Goal: Use online tool/utility: Utilize a website feature to perform a specific function

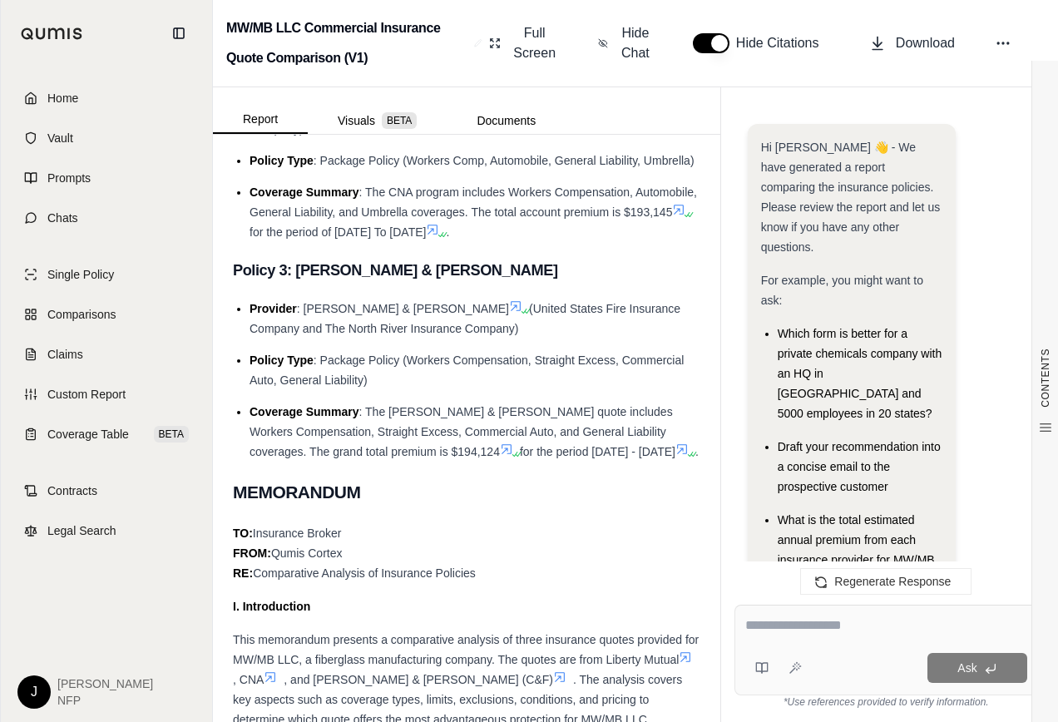
scroll to position [10754, 0]
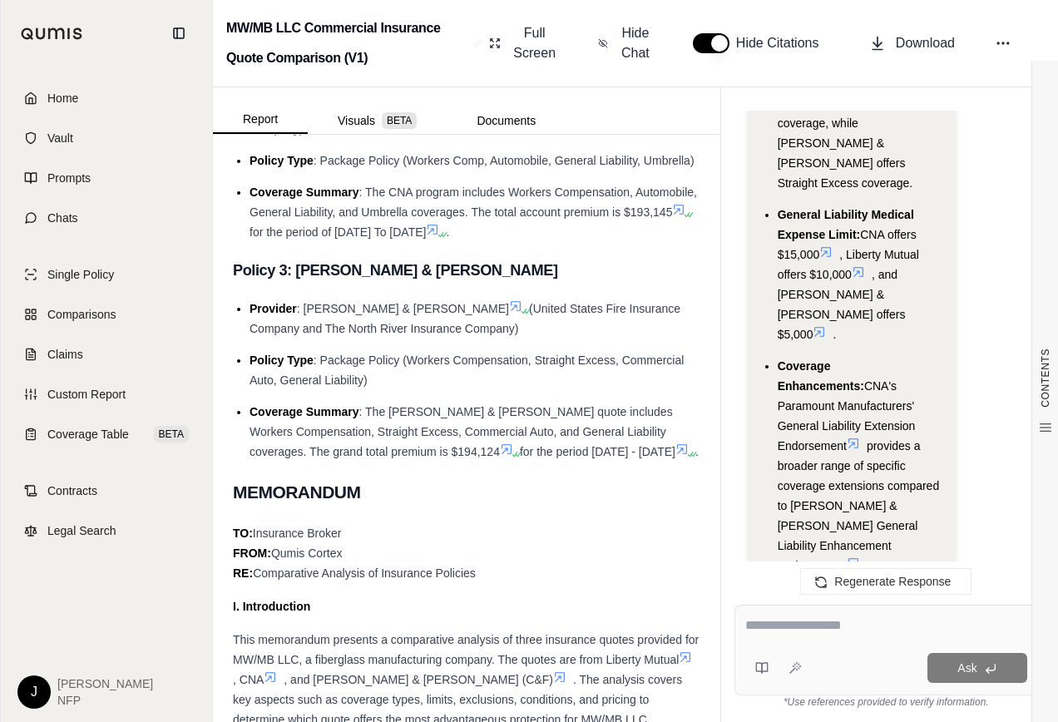
click at [821, 626] on textarea at bounding box center [886, 625] width 282 height 20
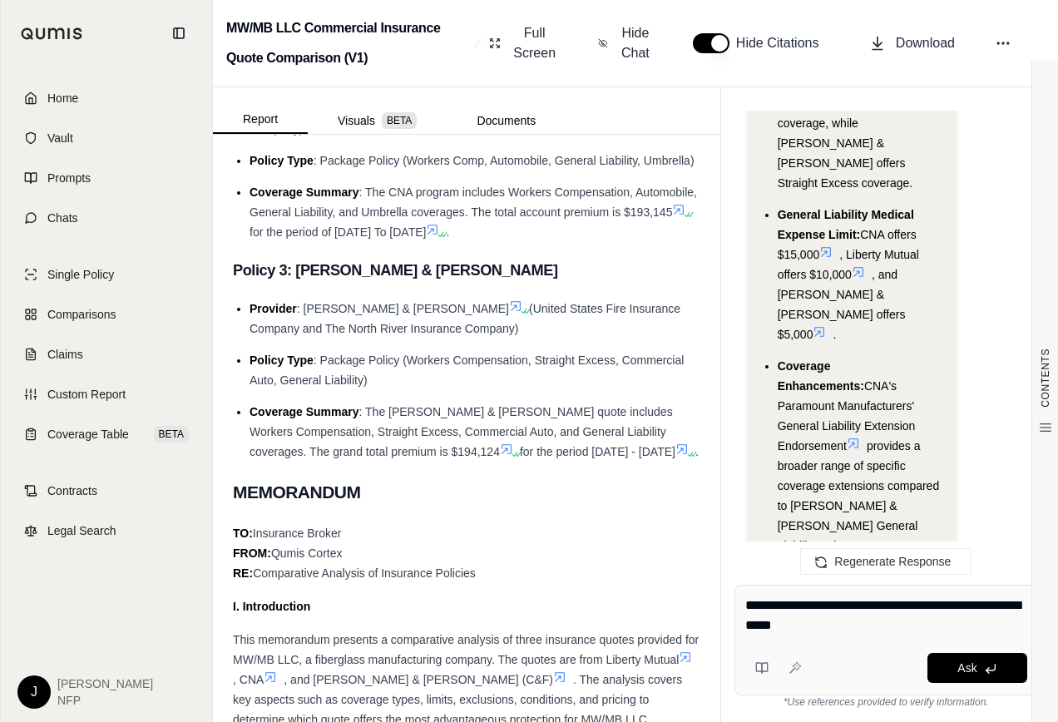
type textarea "**********"
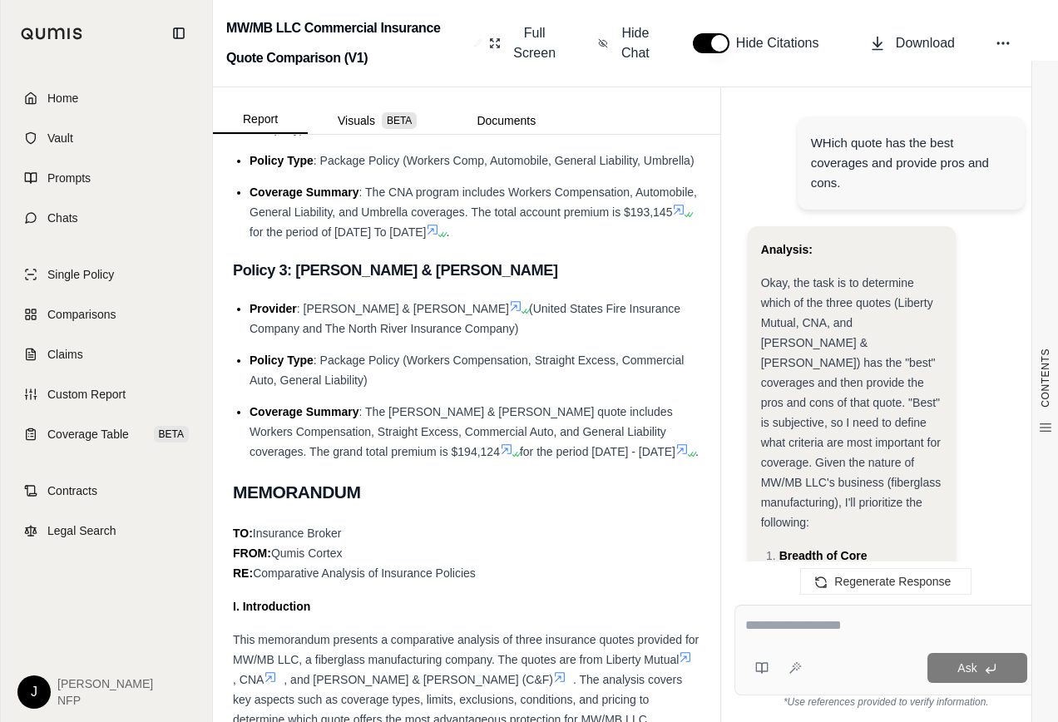
scroll to position [11989, 0]
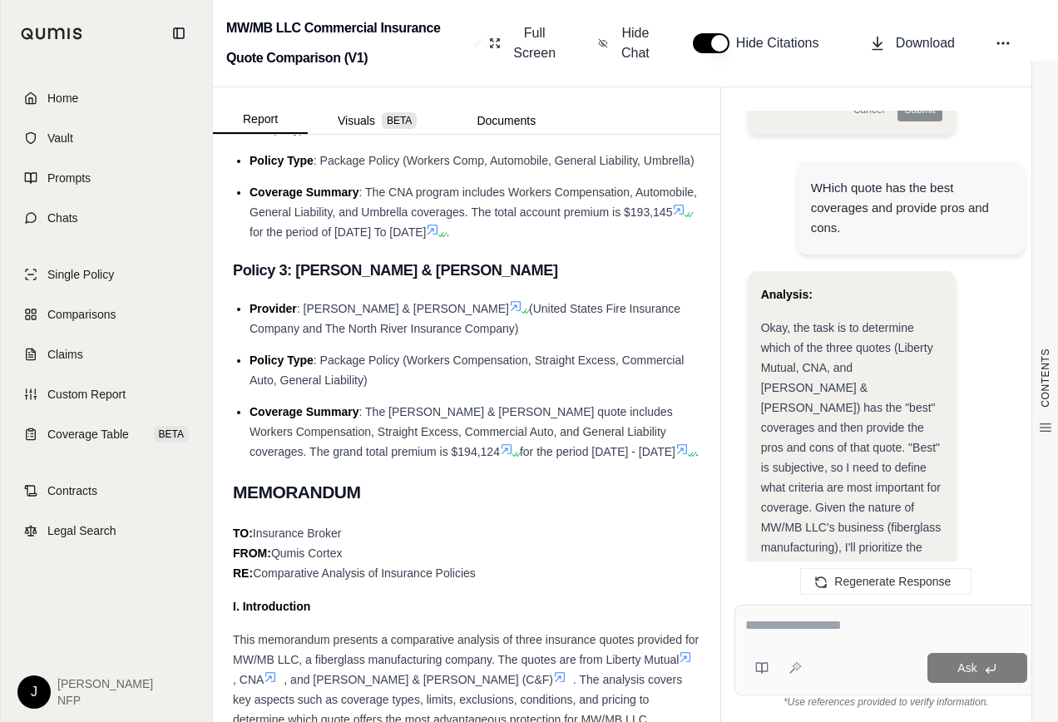
drag, startPoint x: 759, startPoint y: 221, endPoint x: 856, endPoint y: 425, distance: 225.4
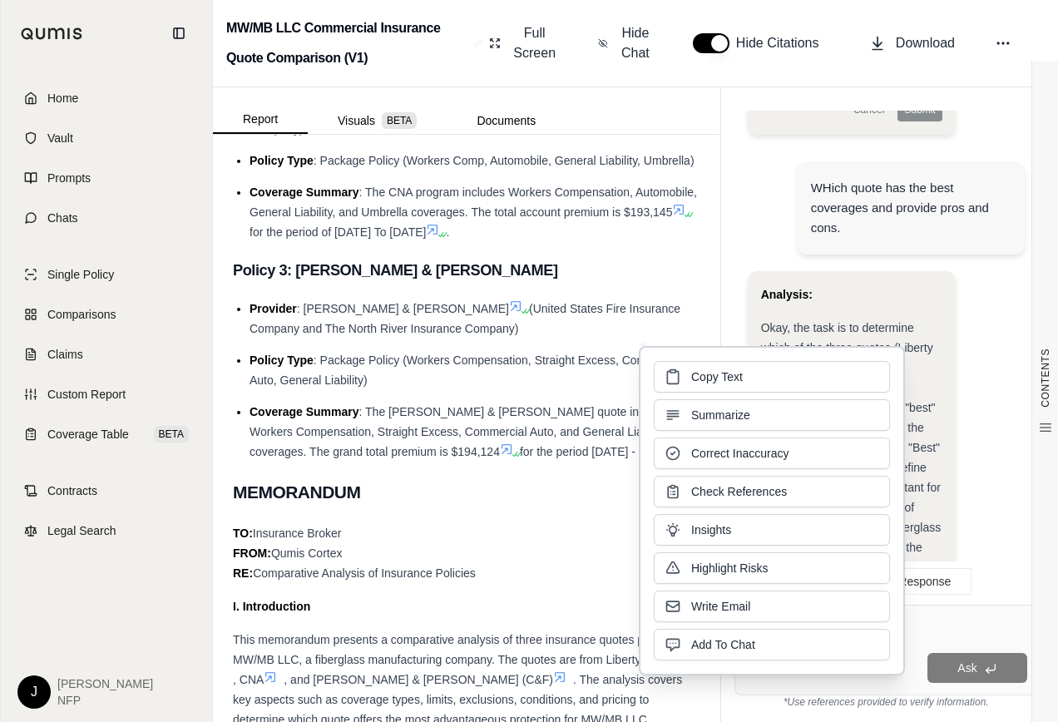
drag, startPoint x: 856, startPoint y: 425, endPoint x: 925, endPoint y: 442, distance: 72.0
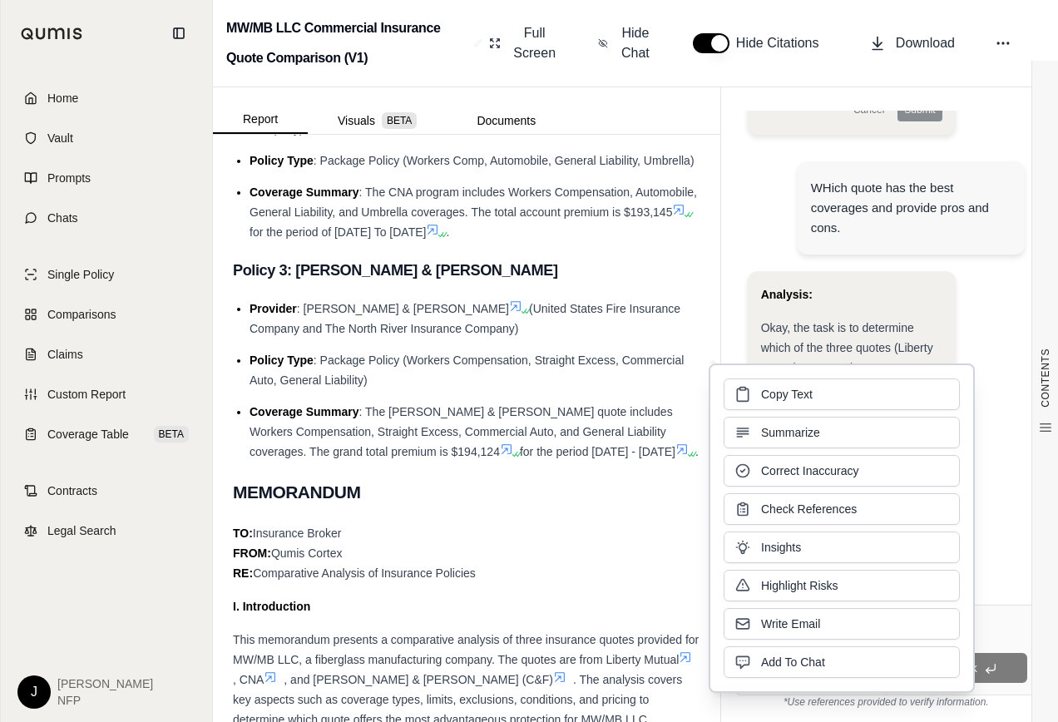
click at [607, 505] on h2 "MEMORANDUM" at bounding box center [466, 492] width 467 height 35
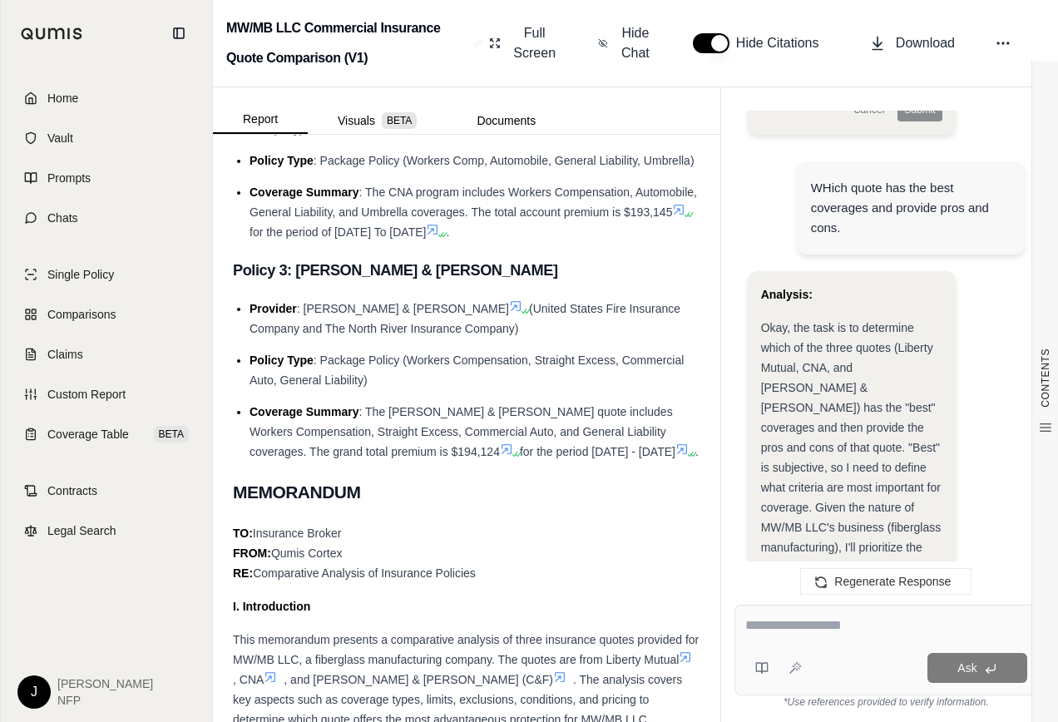
click at [853, 624] on textarea at bounding box center [886, 625] width 282 height 20
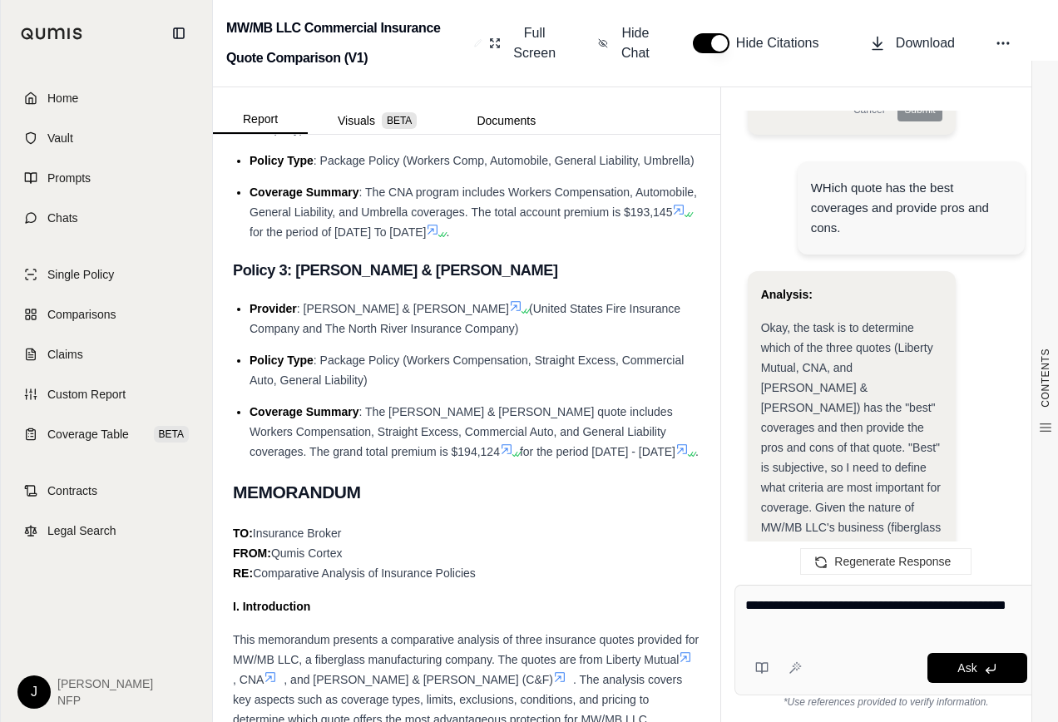
type textarea "**********"
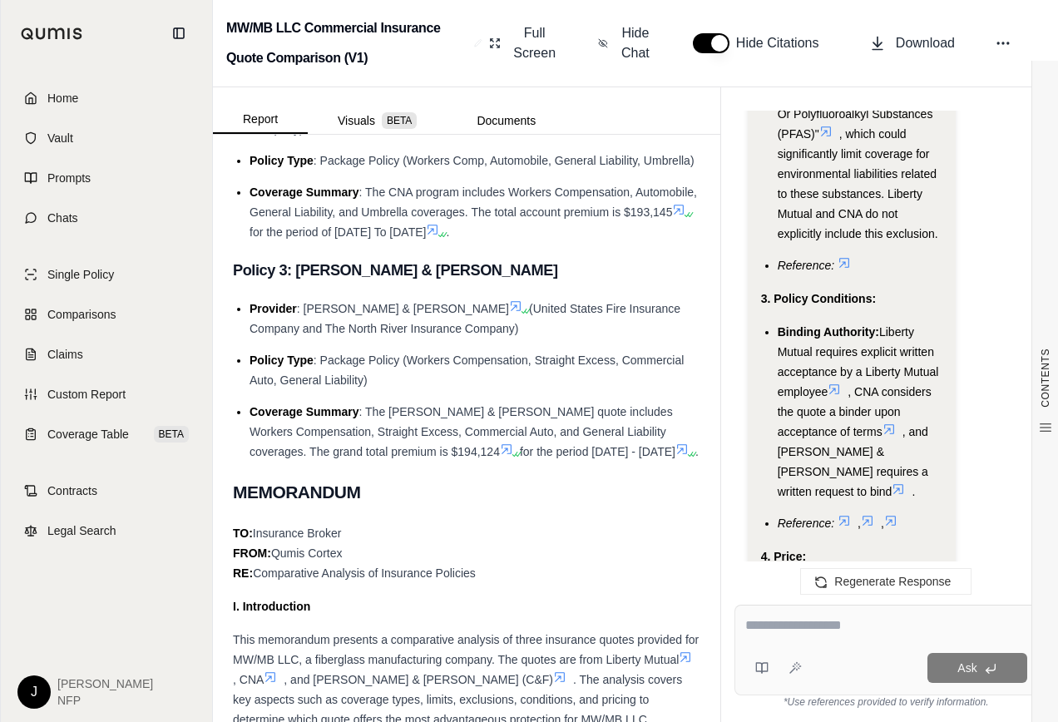
scroll to position [9946, 0]
click at [758, 234] on div "Analysis: Okay, the task is to identify the major differences between the three…" at bounding box center [851, 291] width 208 height 3773
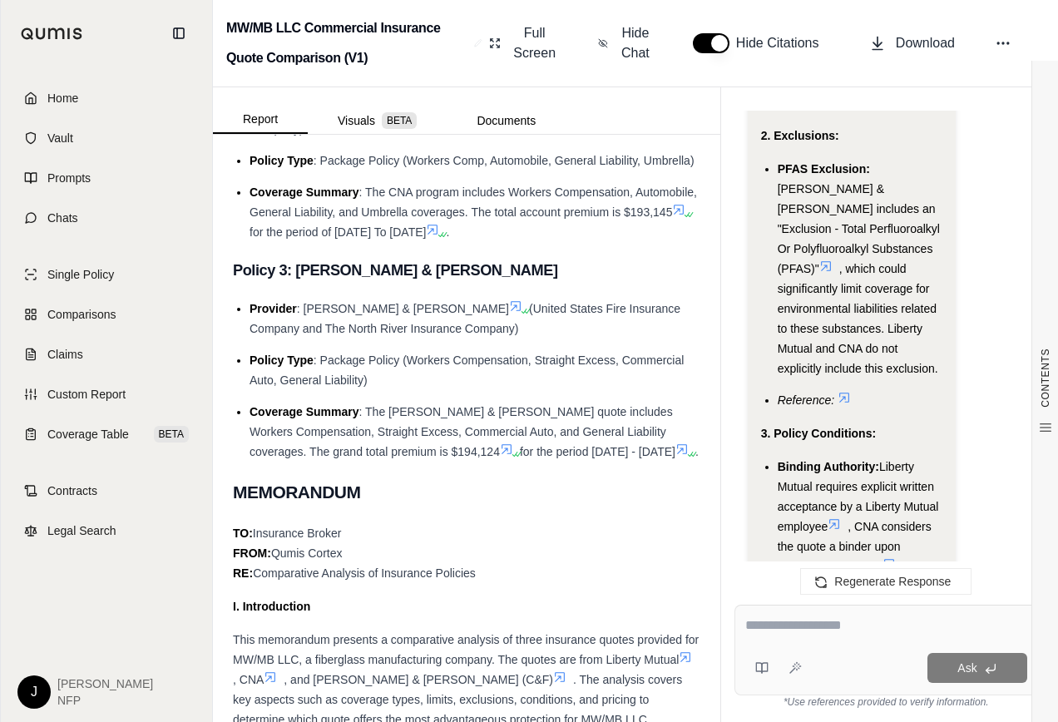
scroll to position [9780, 0]
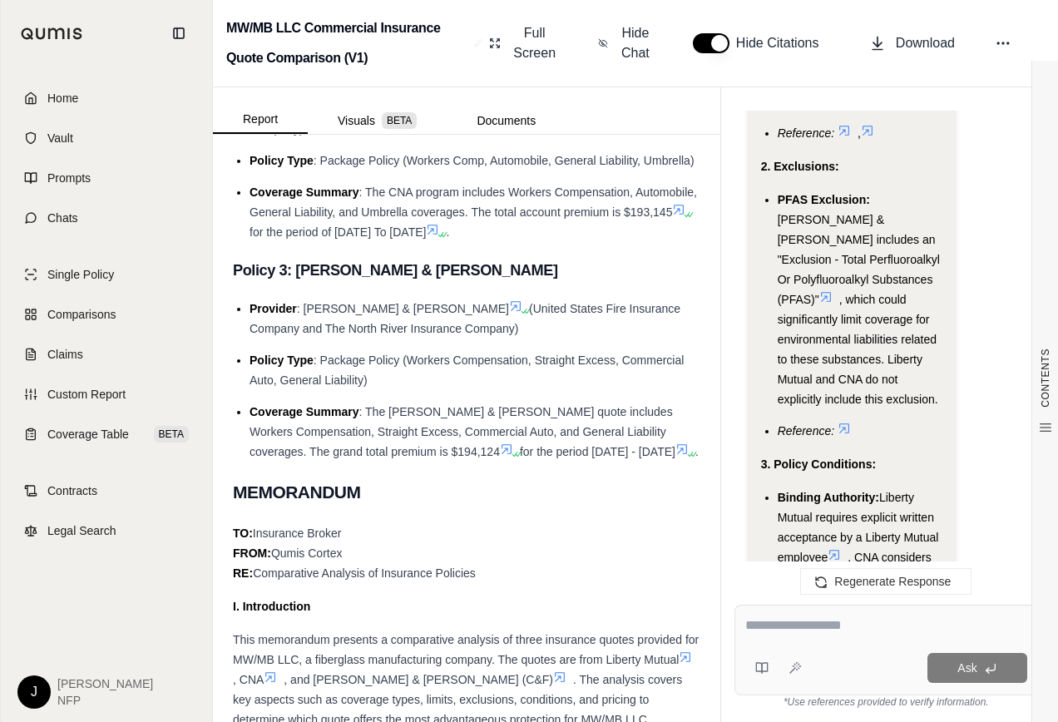
drag, startPoint x: 767, startPoint y: 294, endPoint x: 863, endPoint y: 274, distance: 97.5
click at [863, 274] on div "Analysis: Okay, the task is to identify the major differences between the three…" at bounding box center [851, 352] width 181 height 3534
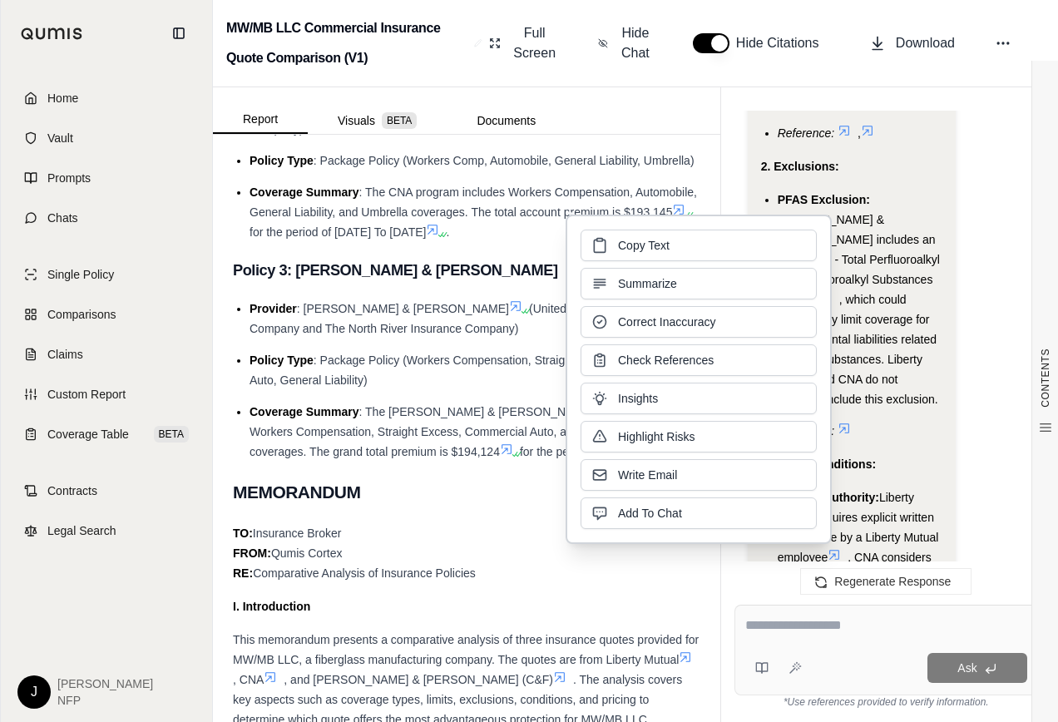
drag, startPoint x: 782, startPoint y: 294, endPoint x: 674, endPoint y: 243, distance: 119.4
click at [674, 243] on button "Copy Text" at bounding box center [698, 245] width 236 height 32
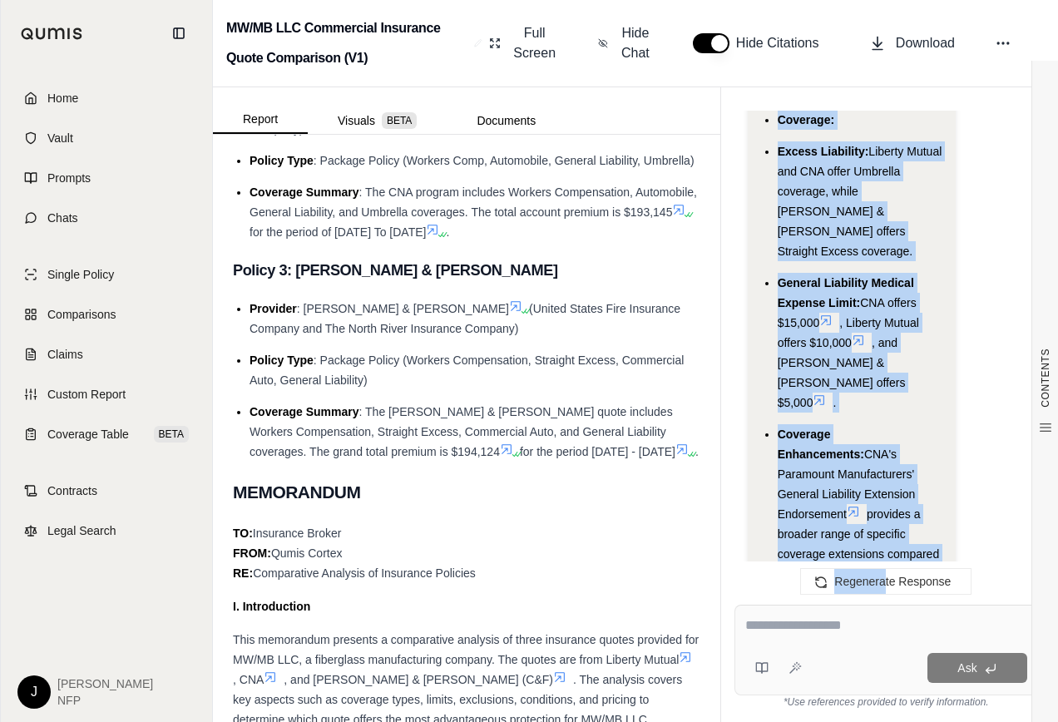
scroll to position [10689, 0]
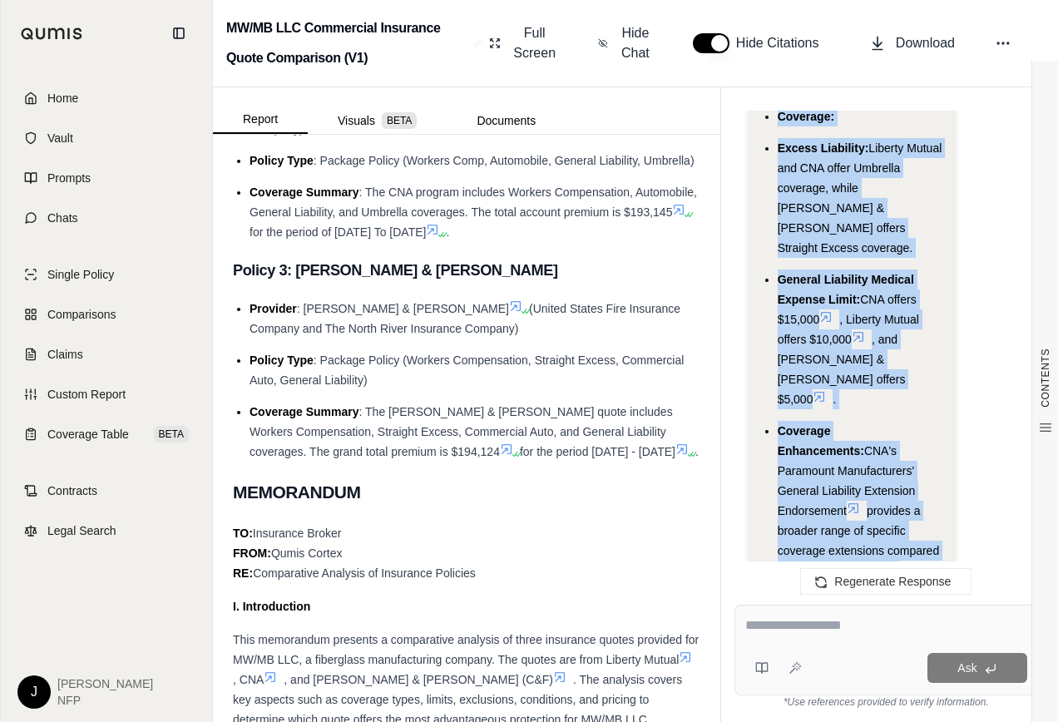
drag, startPoint x: 762, startPoint y: 295, endPoint x: 923, endPoint y: 240, distance: 170.4
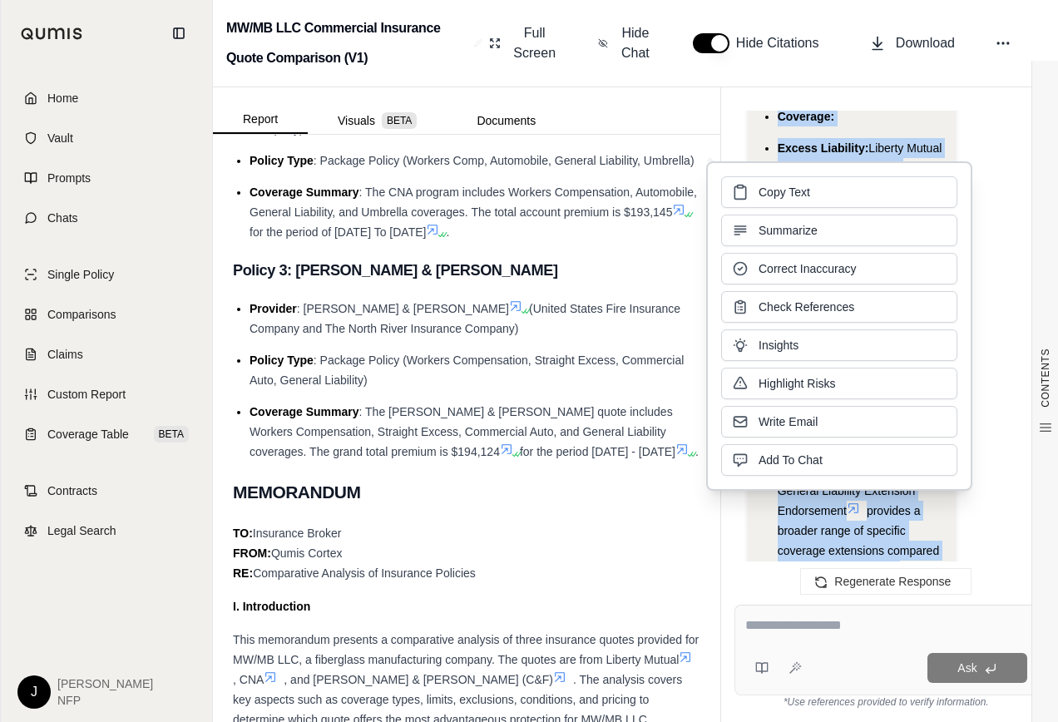
click at [606, 499] on h2 "MEMORANDUM" at bounding box center [466, 492] width 467 height 35
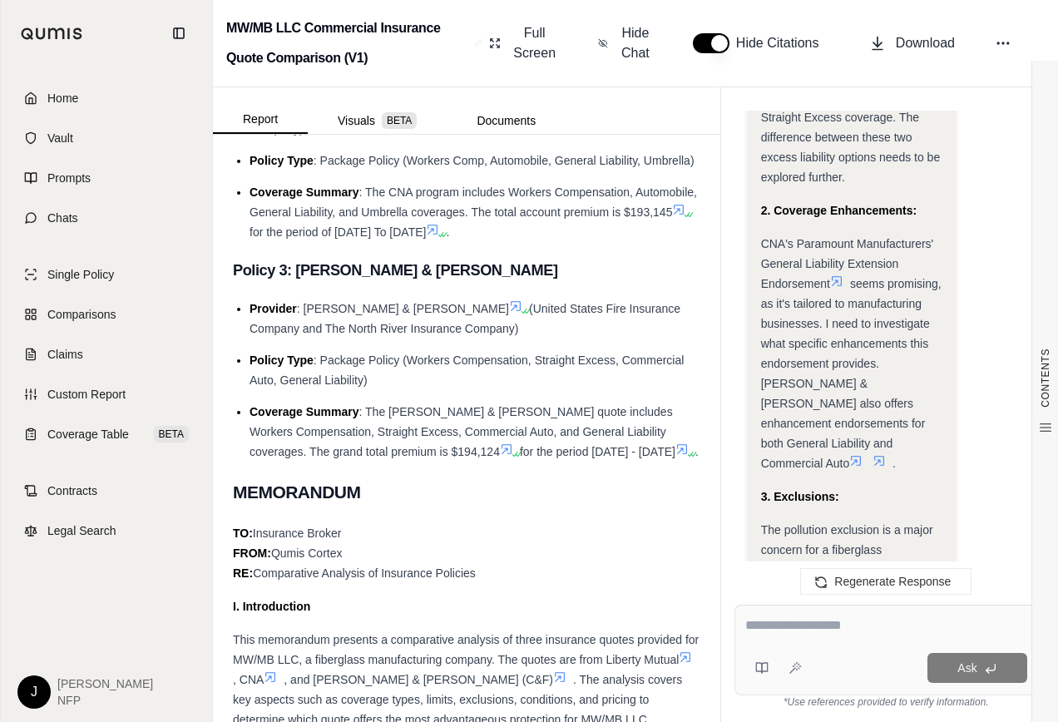
scroll to position [2541, 0]
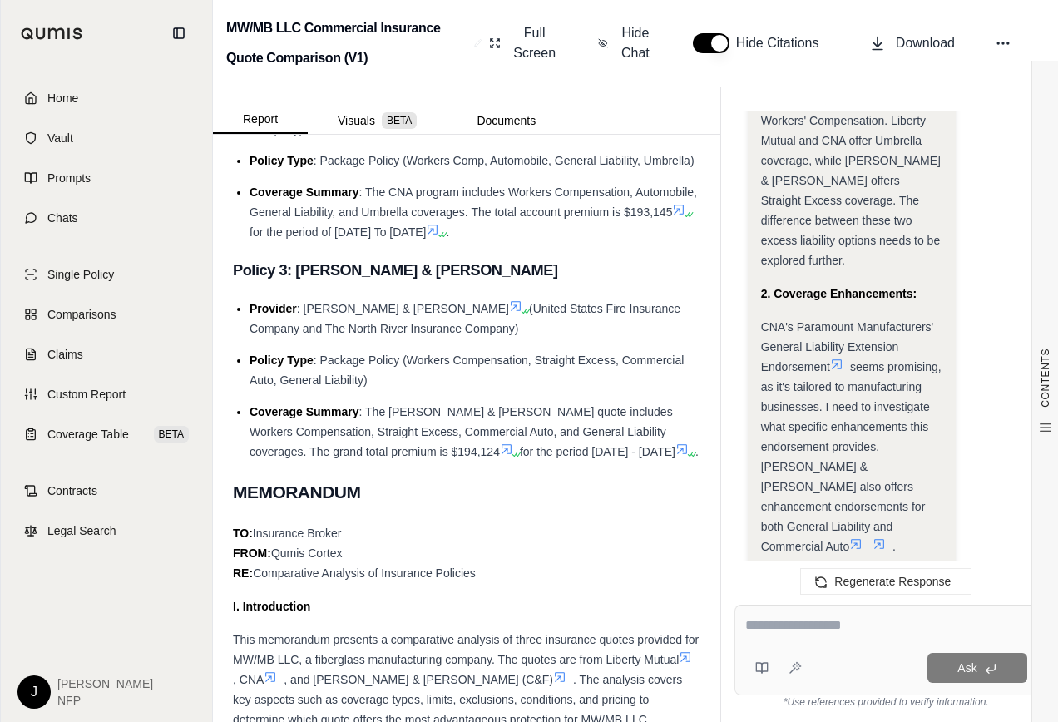
click at [847, 621] on textarea at bounding box center [886, 625] width 282 height 20
type textarea "**********"
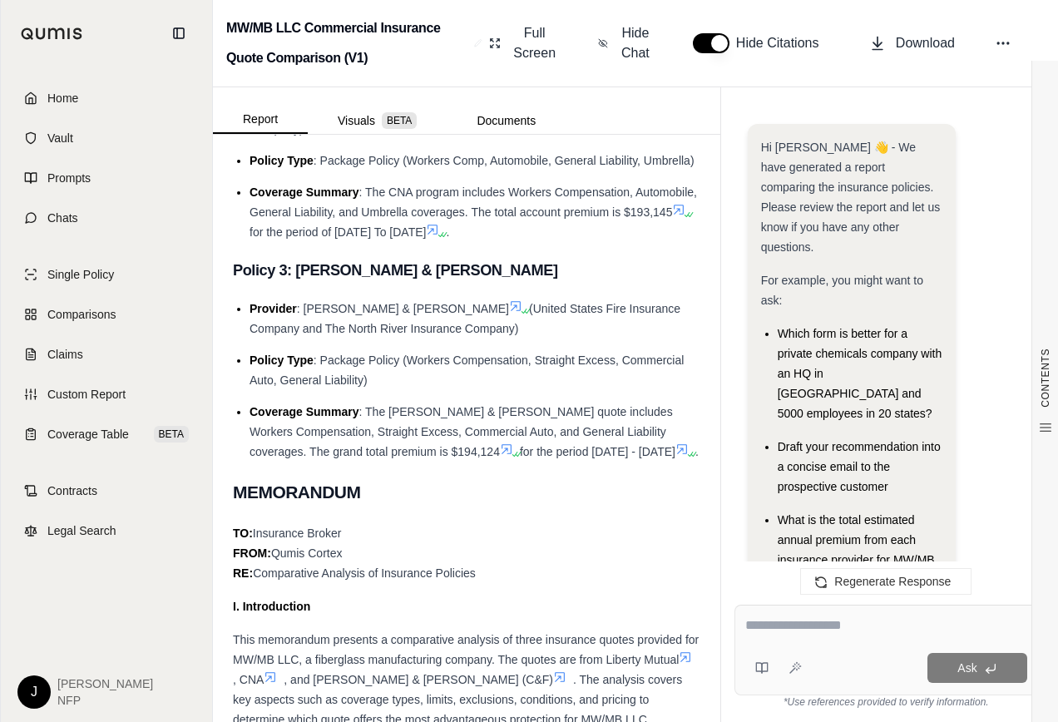
scroll to position [17708, 0]
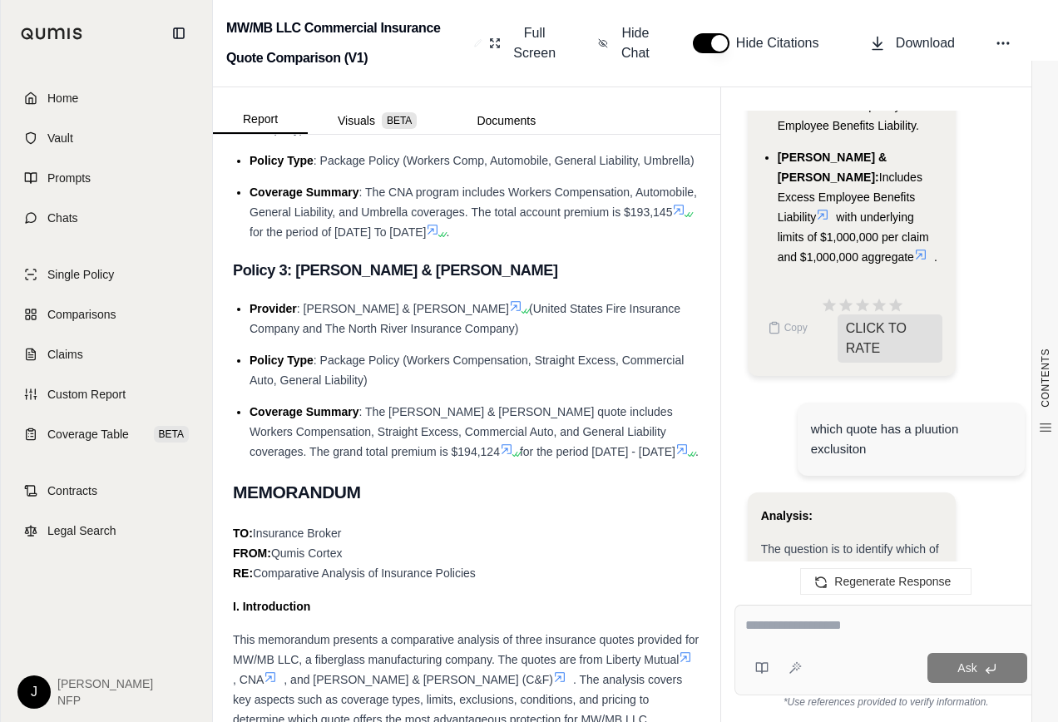
click at [866, 621] on textarea at bounding box center [886, 625] width 282 height 20
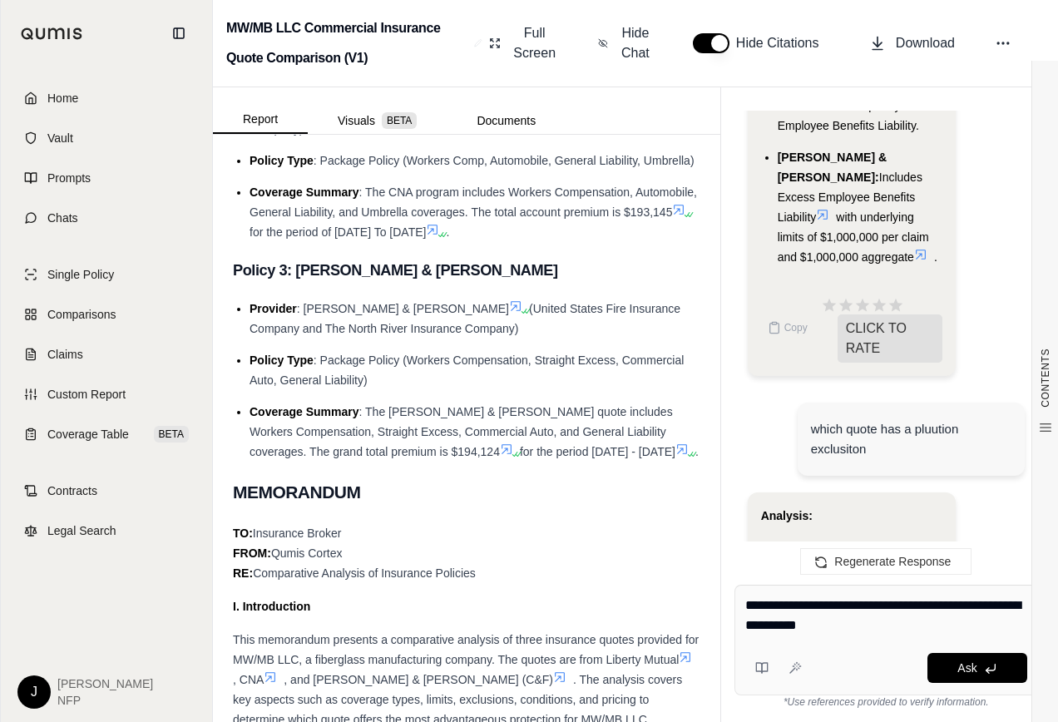
type textarea "**********"
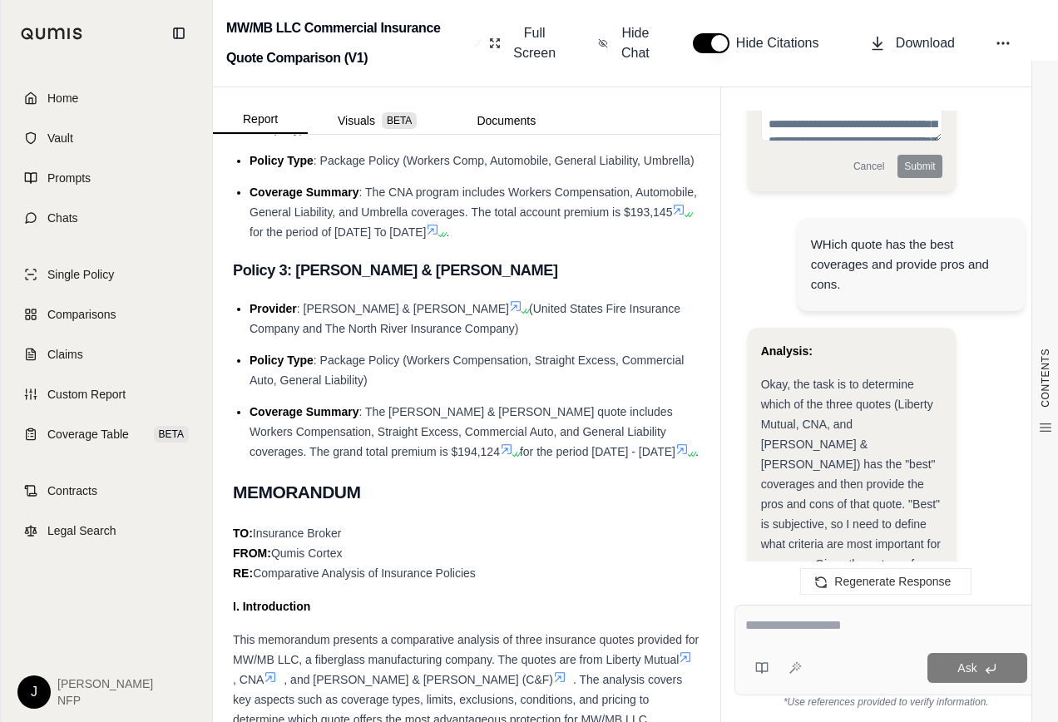
scroll to position [11890, 0]
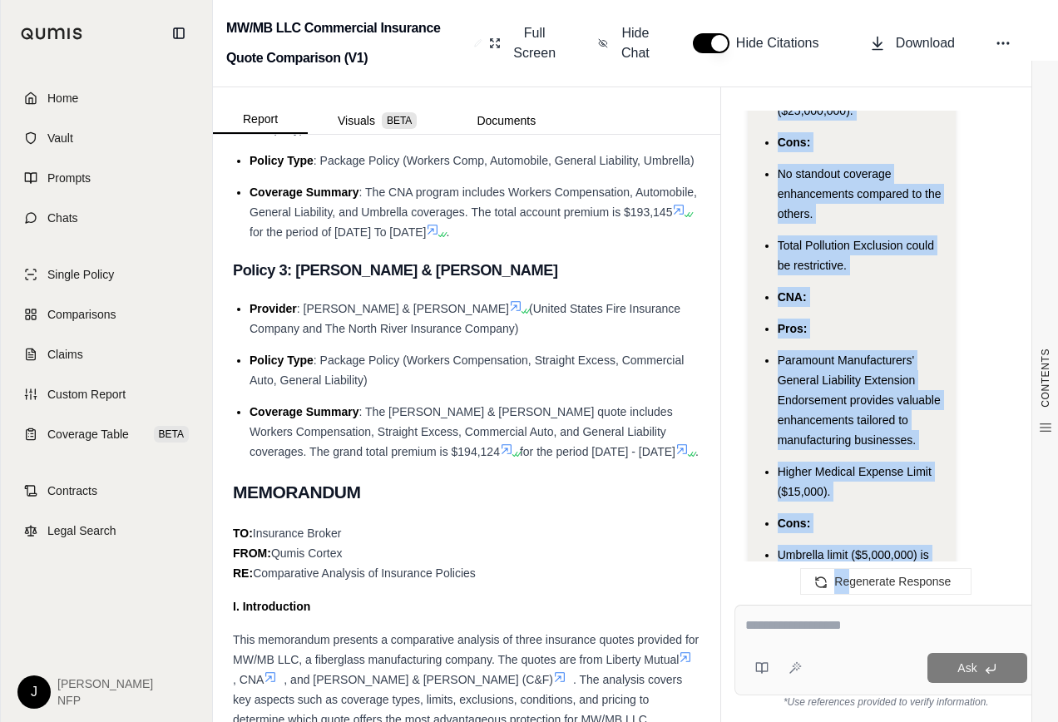
scroll to position [13203, 0]
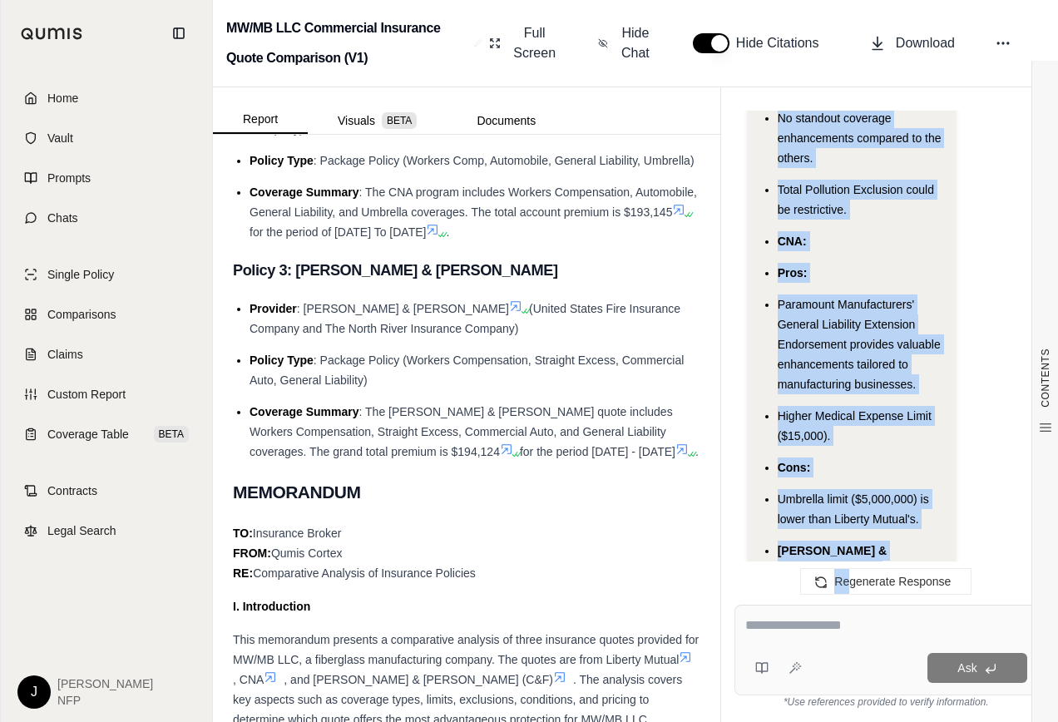
drag, startPoint x: 763, startPoint y: 320, endPoint x: 929, endPoint y: 403, distance: 185.2
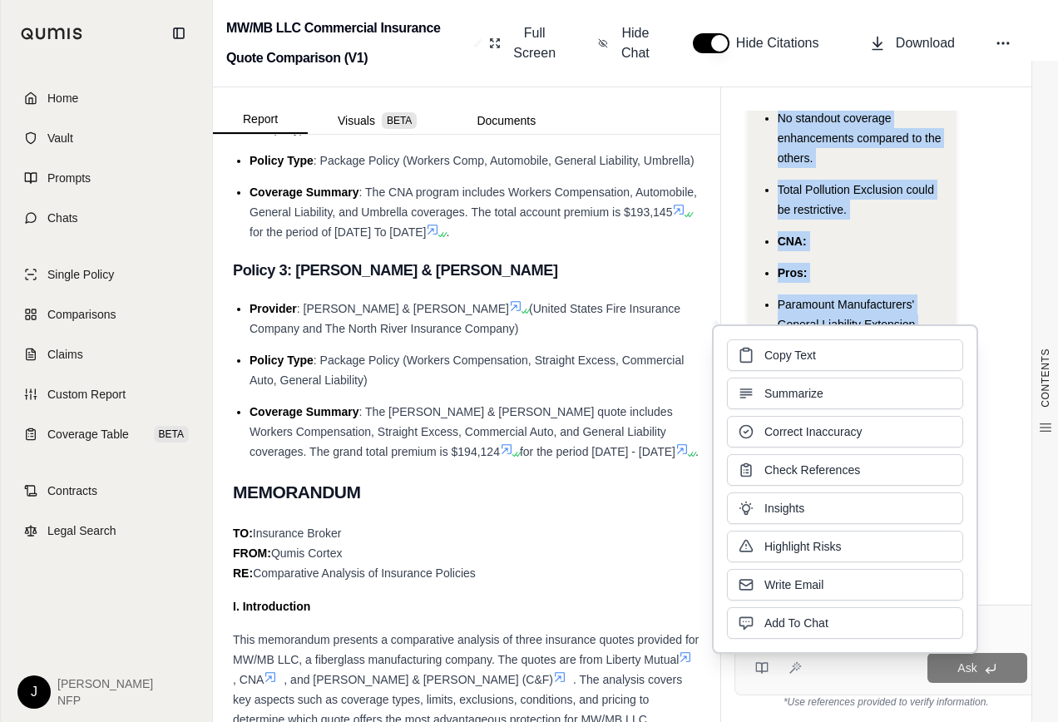
drag, startPoint x: 929, startPoint y: 403, endPoint x: 837, endPoint y: 273, distance: 159.4
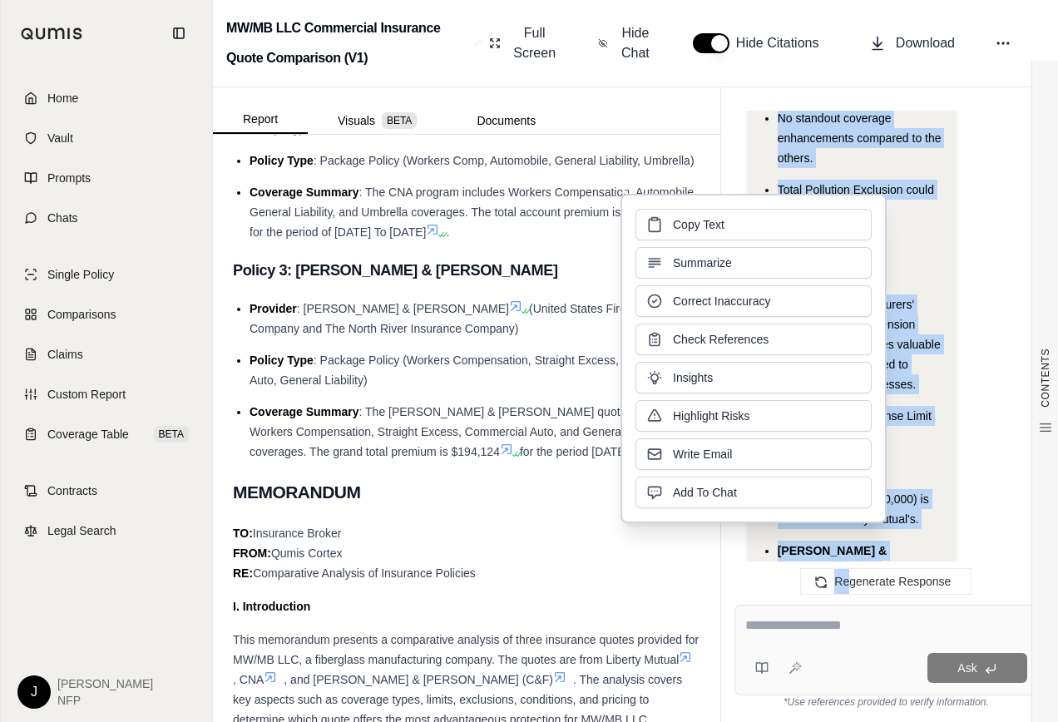
drag, startPoint x: 837, startPoint y: 273, endPoint x: 711, endPoint y: 224, distance: 135.6
click at [711, 224] on span "Copy Text" at bounding box center [699, 224] width 52 height 17
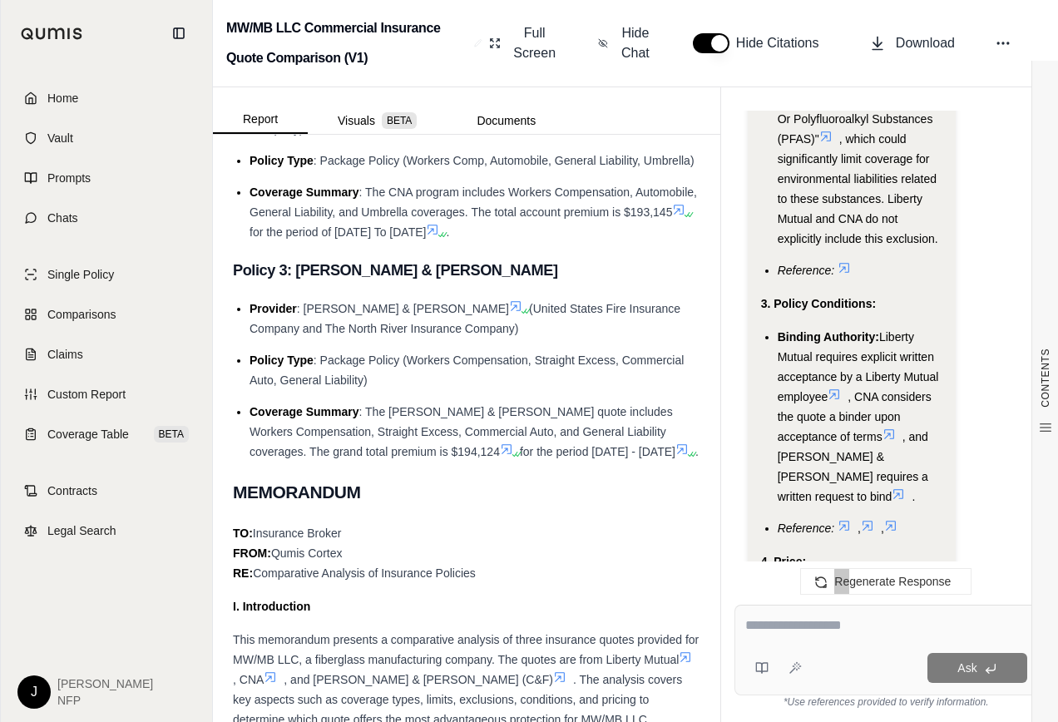
scroll to position [9877, 0]
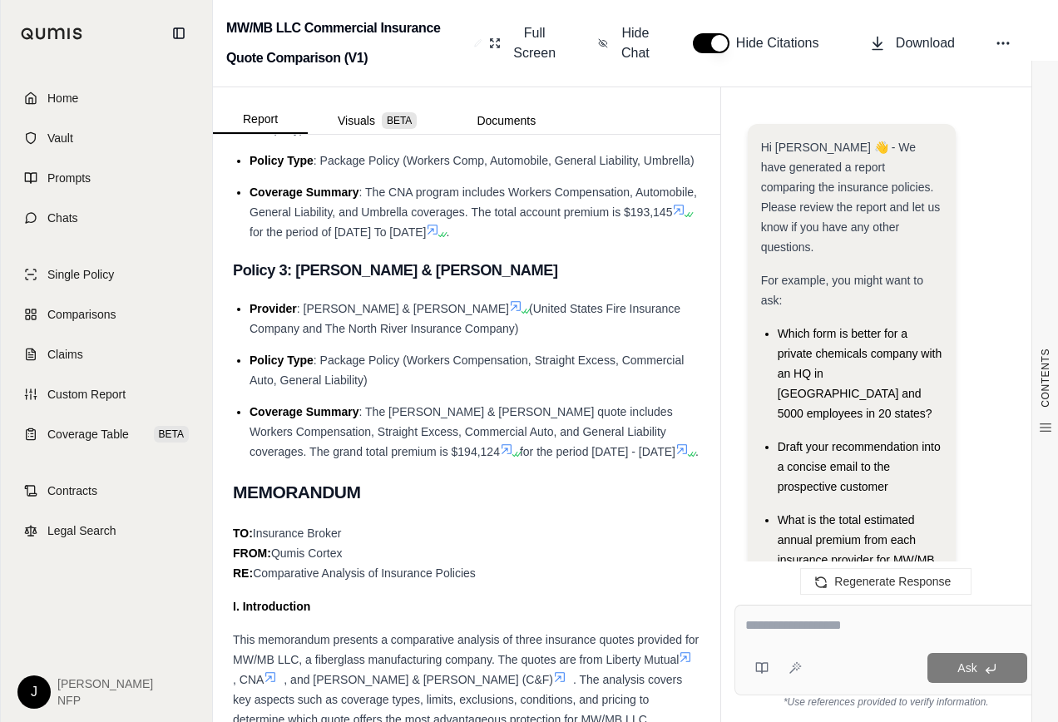
scroll to position [19207, 0]
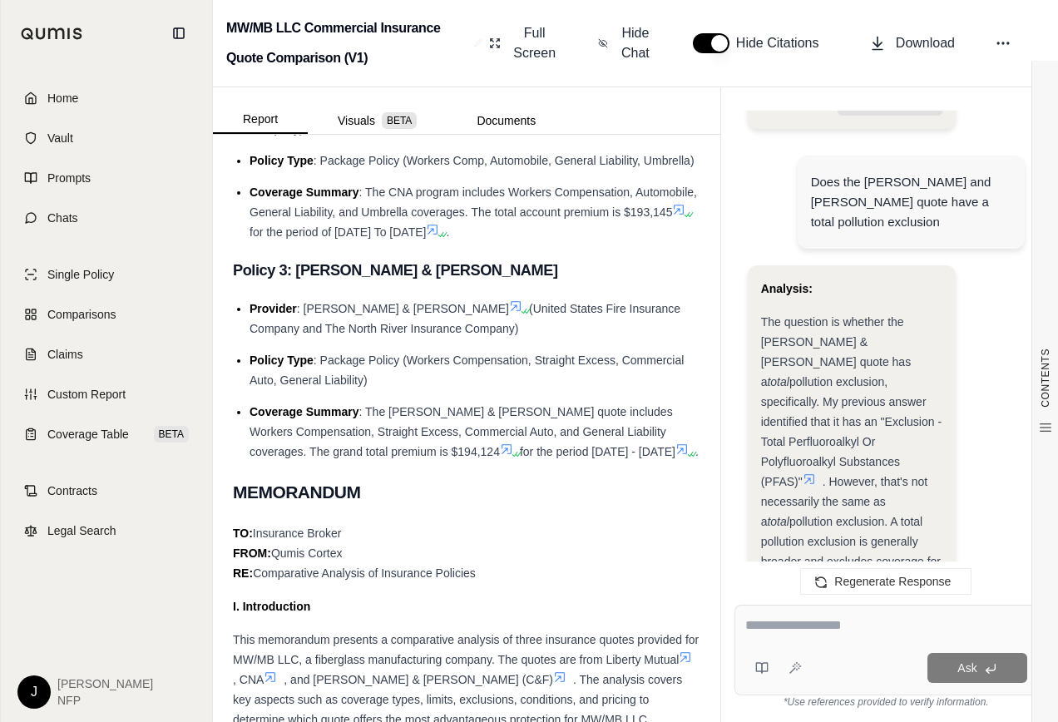
drag, startPoint x: 778, startPoint y: 266, endPoint x: 890, endPoint y: 487, distance: 248.0
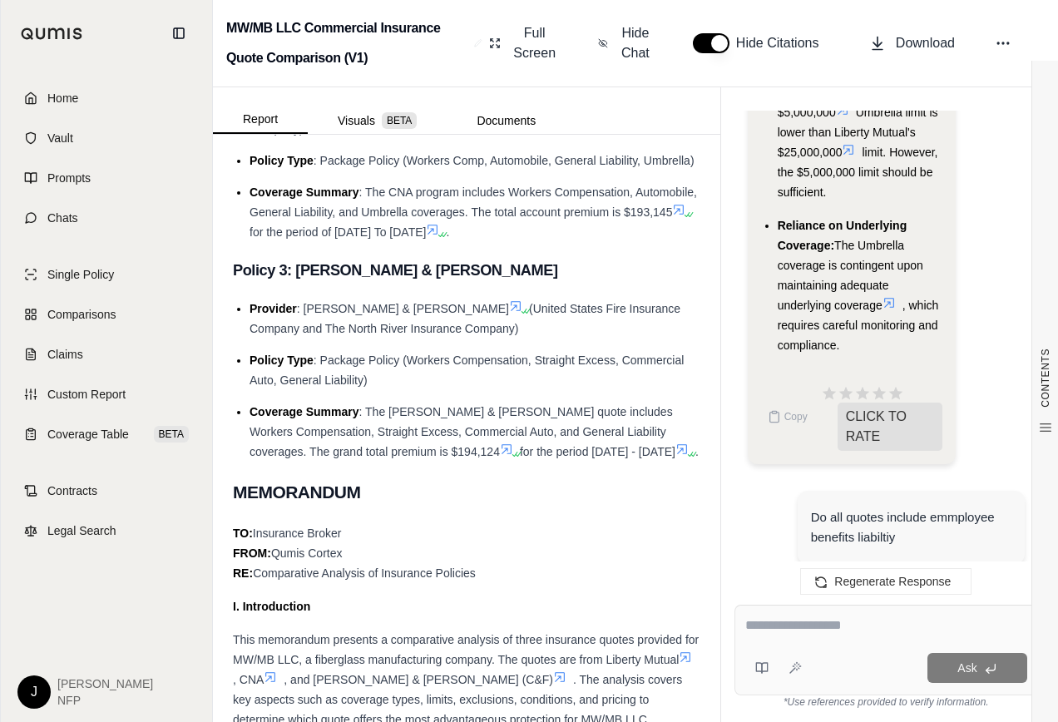
scroll to position [15196, 0]
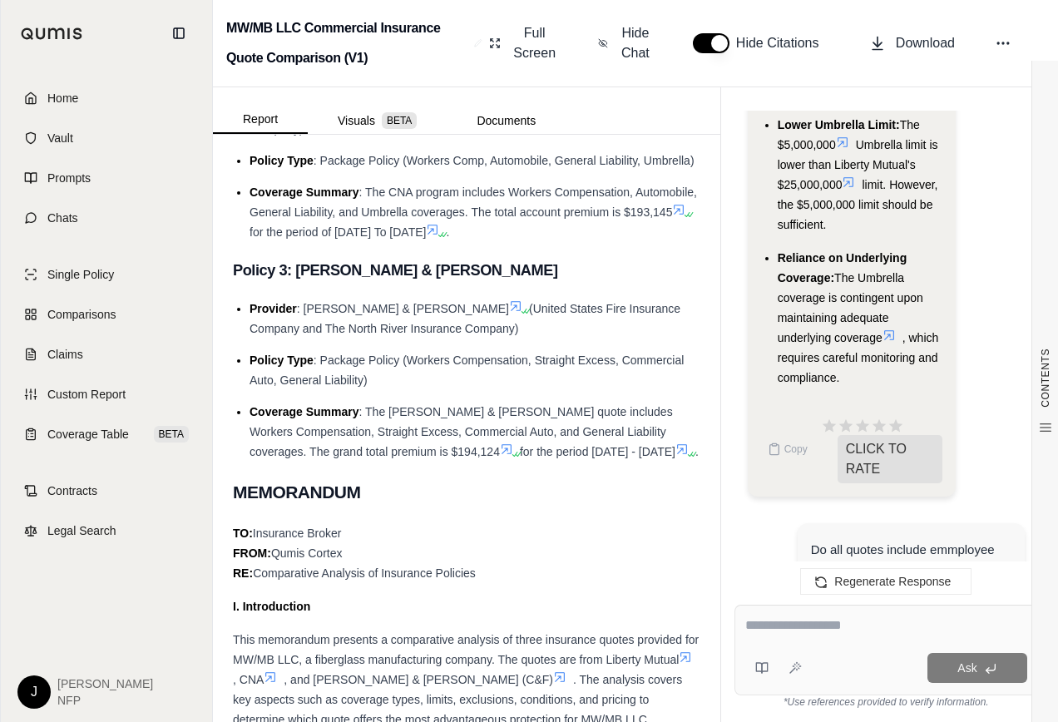
drag, startPoint x: 778, startPoint y: 247, endPoint x: 861, endPoint y: 493, distance: 259.5
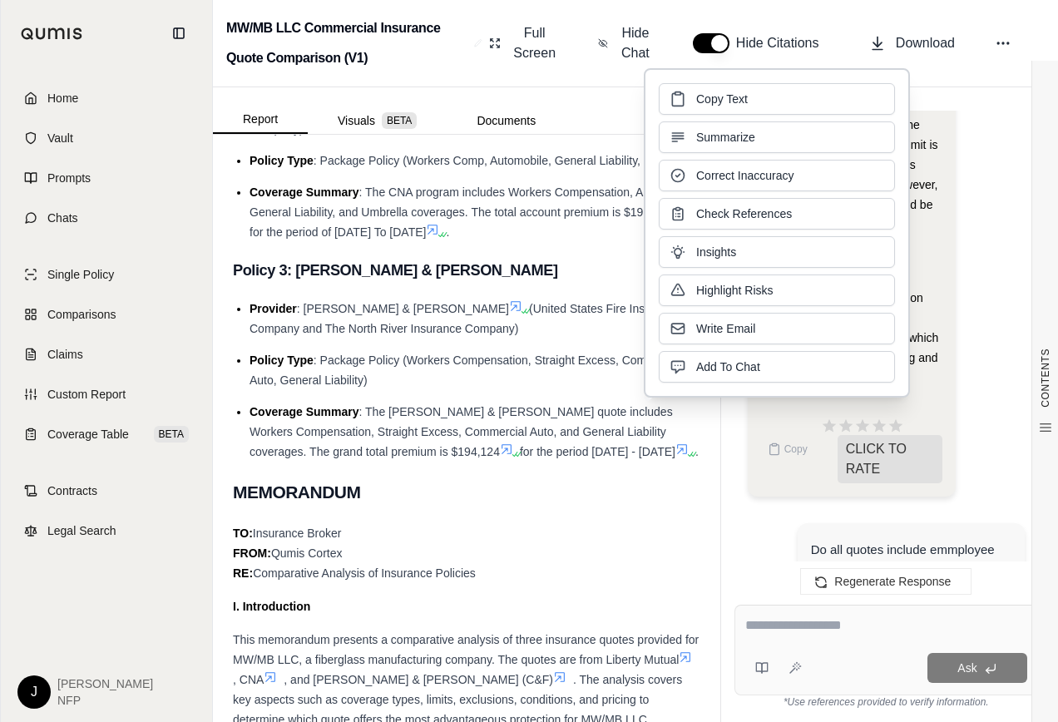
drag, startPoint x: 861, startPoint y: 493, endPoint x: 763, endPoint y: 452, distance: 105.5
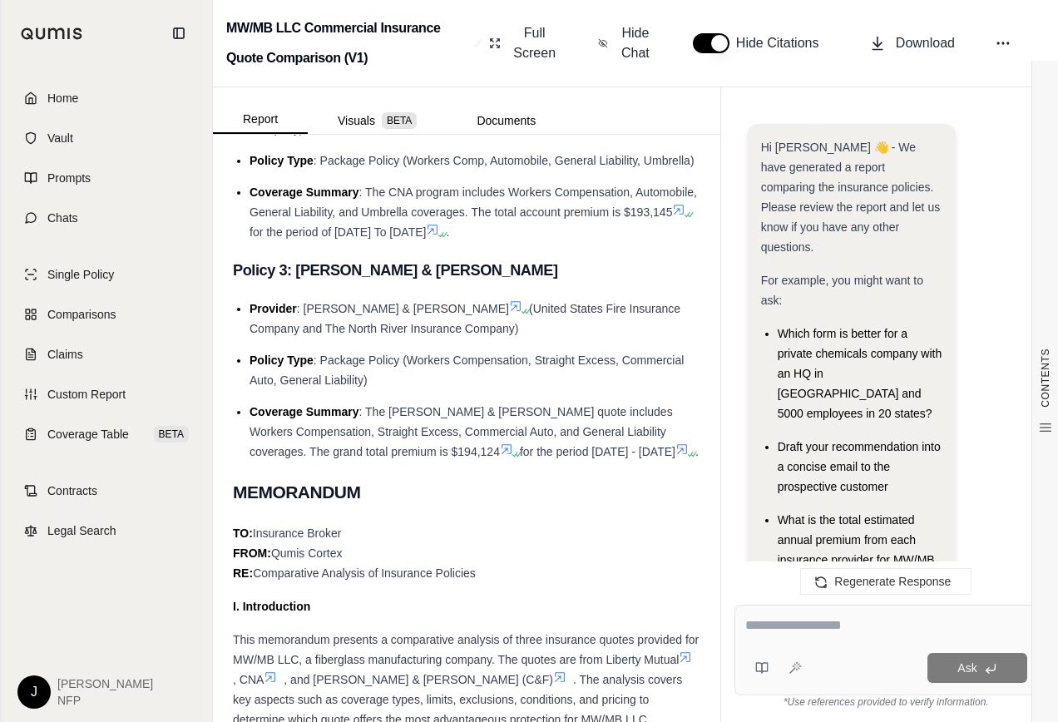
scroll to position [19167, 0]
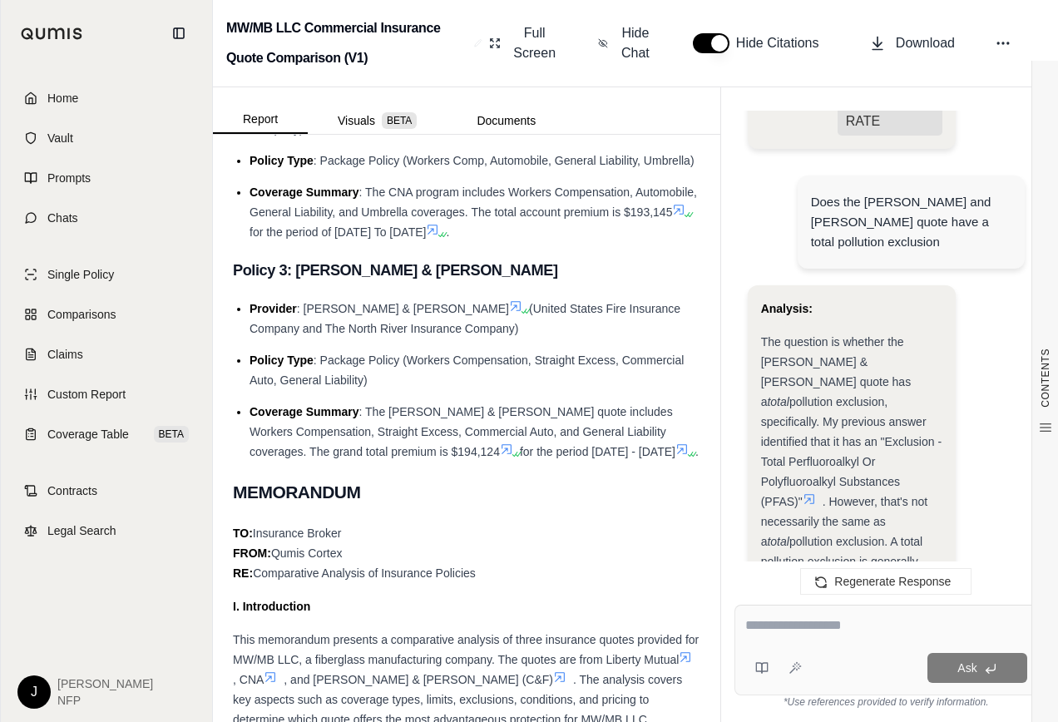
click at [862, 629] on textarea at bounding box center [886, 625] width 282 height 20
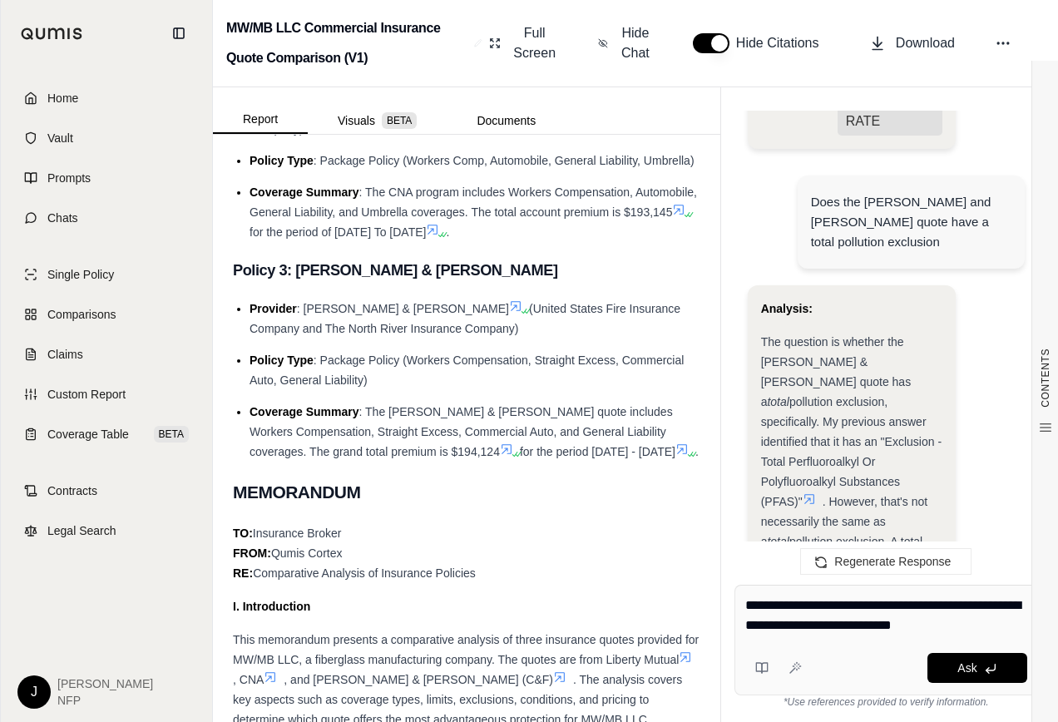
type textarea "**********"
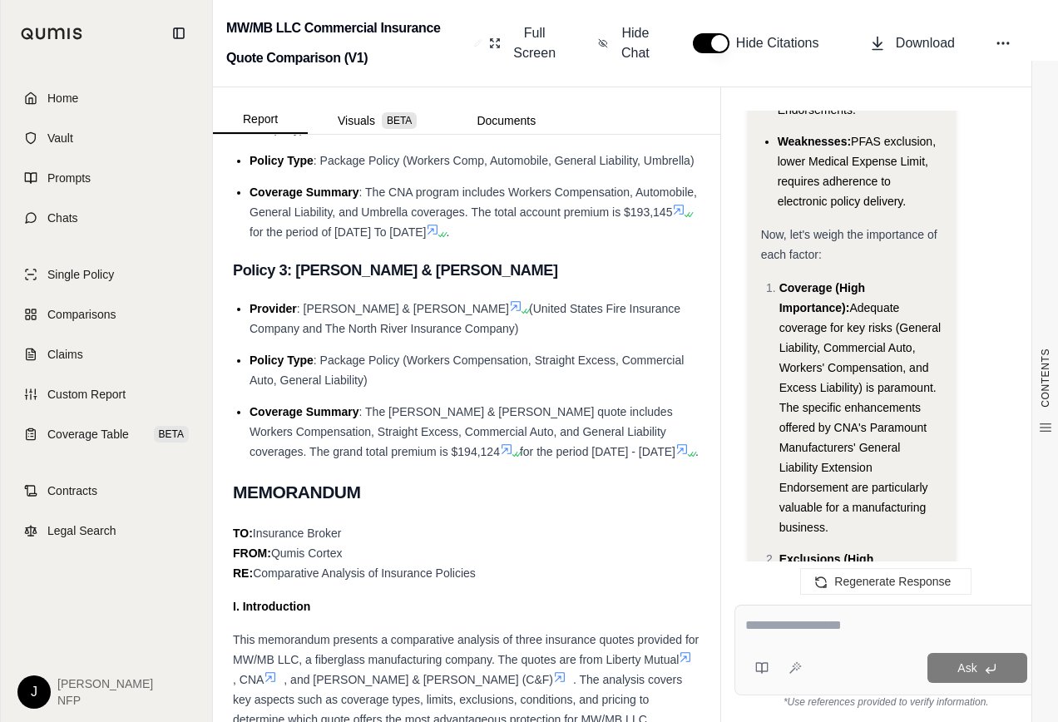
scroll to position [22039, 0]
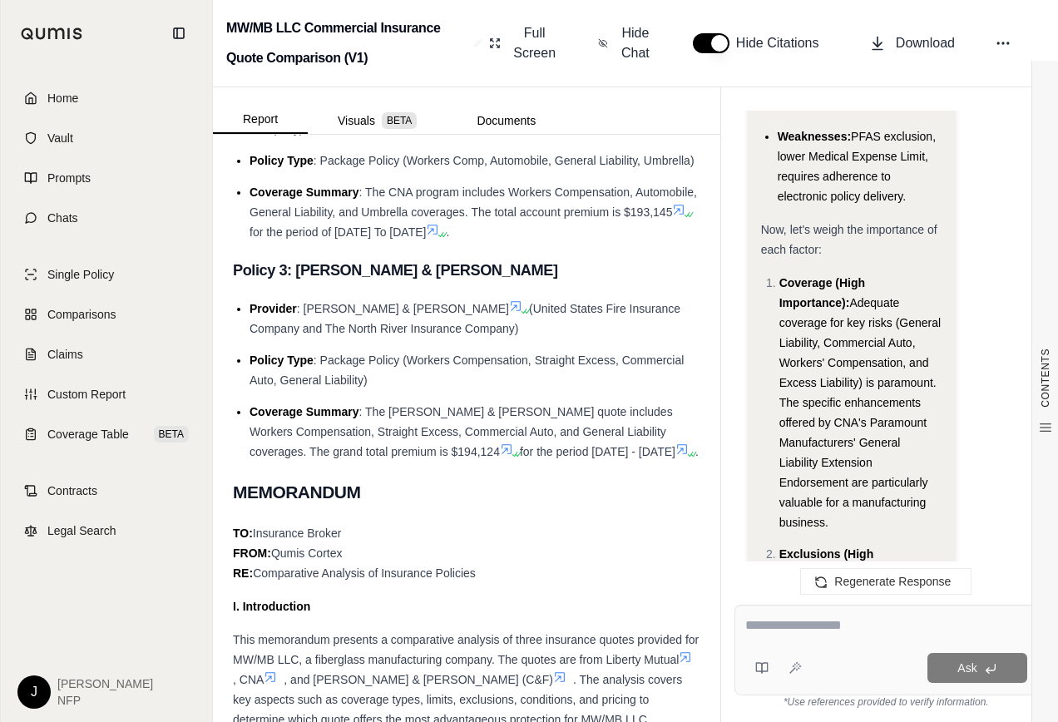
click at [870, 631] on textarea at bounding box center [886, 625] width 282 height 20
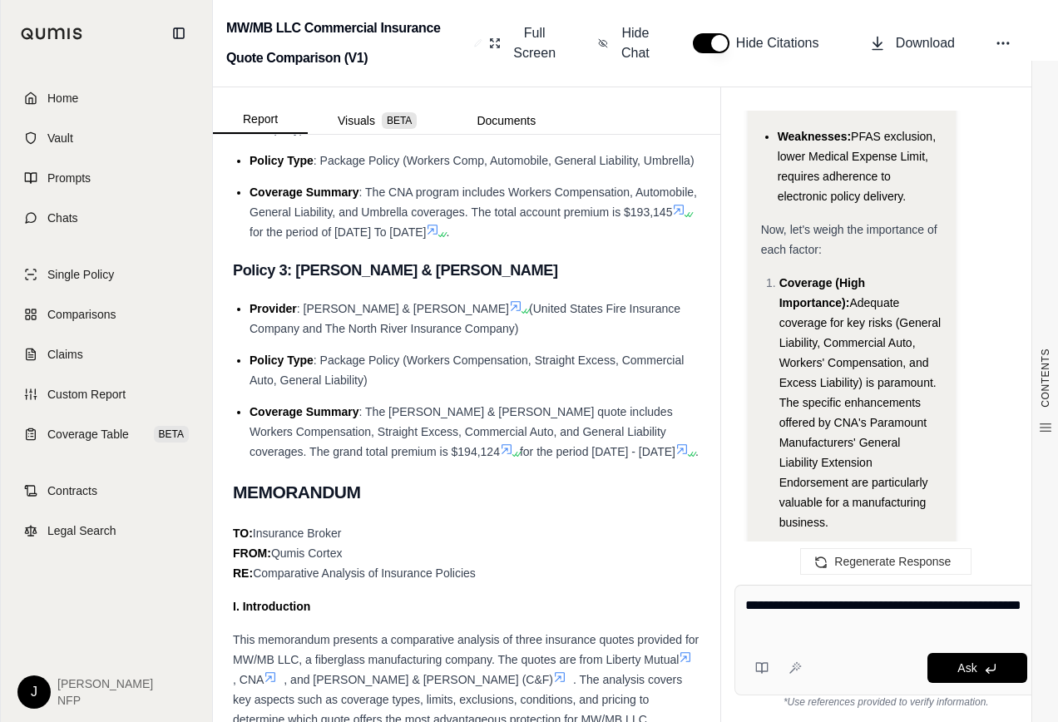
type textarea "**********"
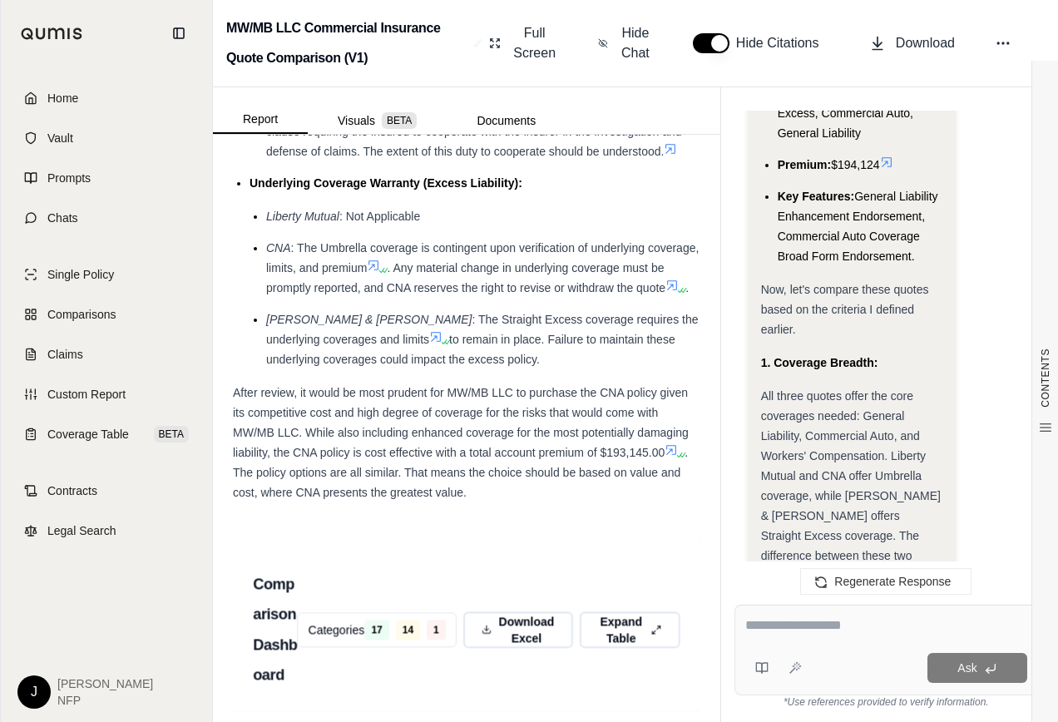
scroll to position [2162, 0]
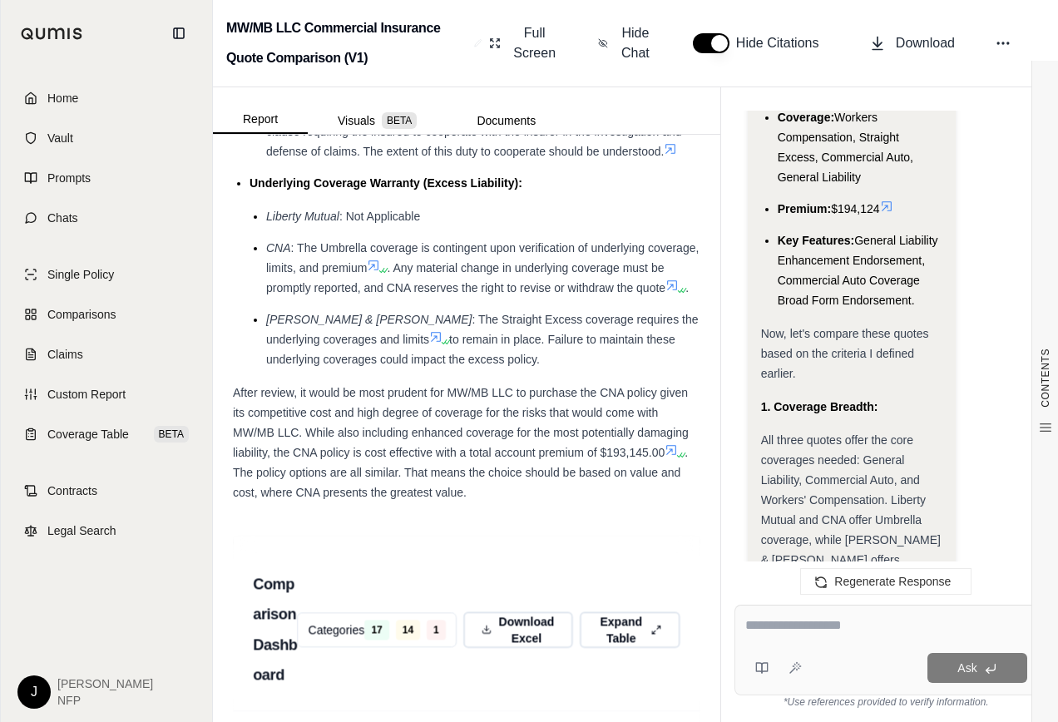
click at [761, 400] on strong "1. Coverage Breadth:" at bounding box center [819, 406] width 117 height 13
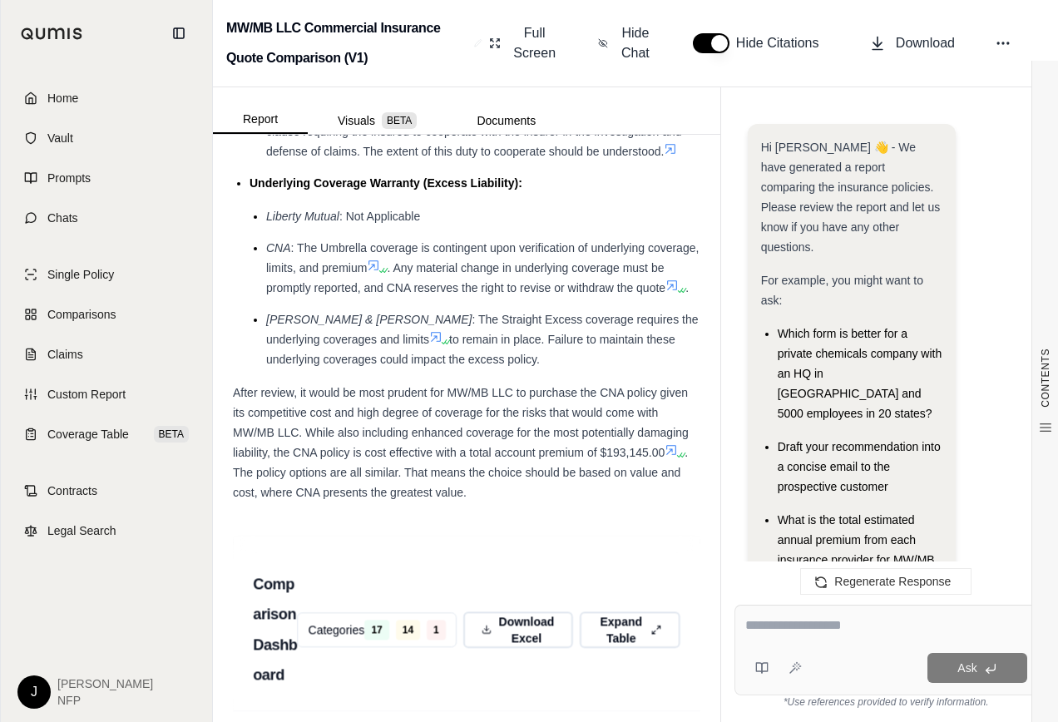
scroll to position [22587, 0]
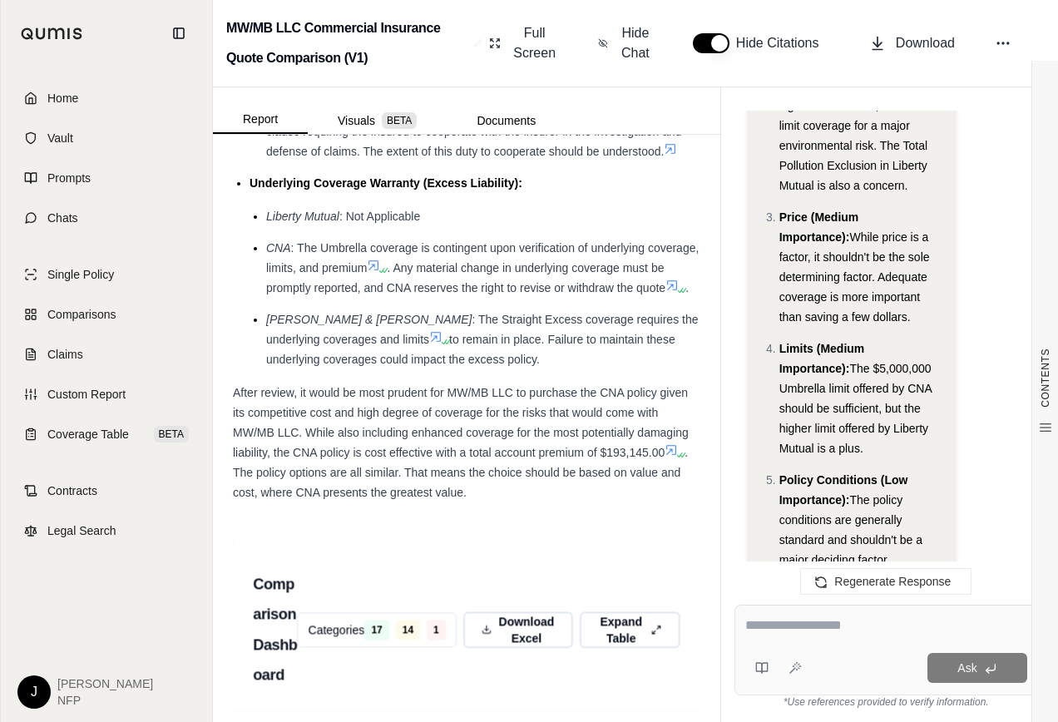
drag, startPoint x: 762, startPoint y: 304, endPoint x: 895, endPoint y: 420, distance: 176.9
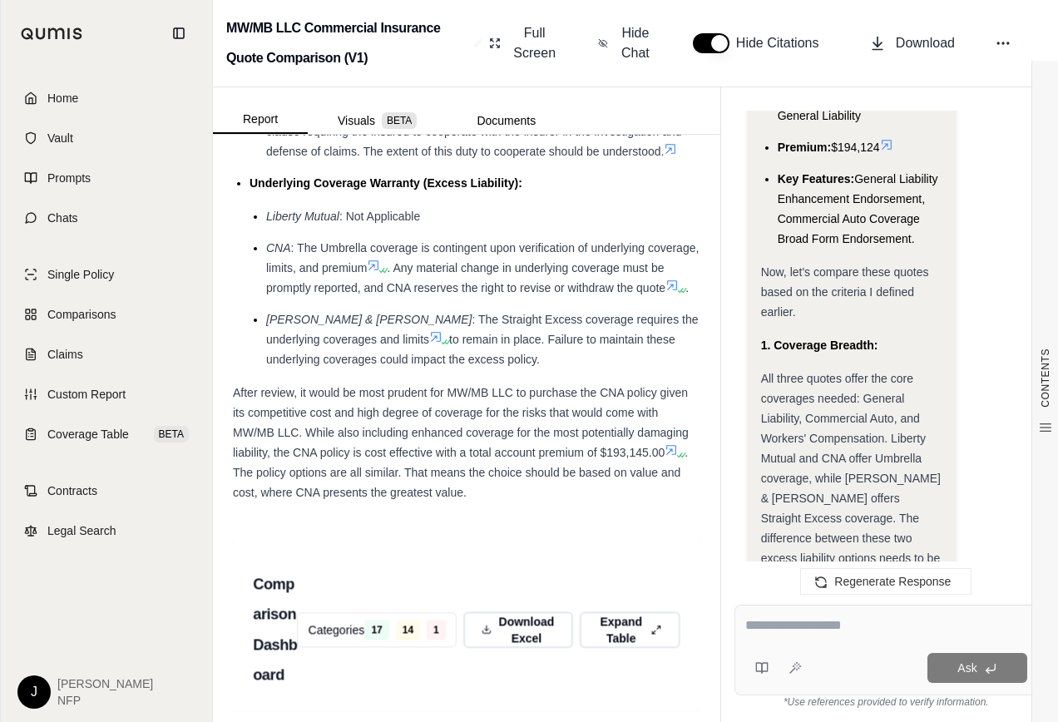
scroll to position [2245, 0]
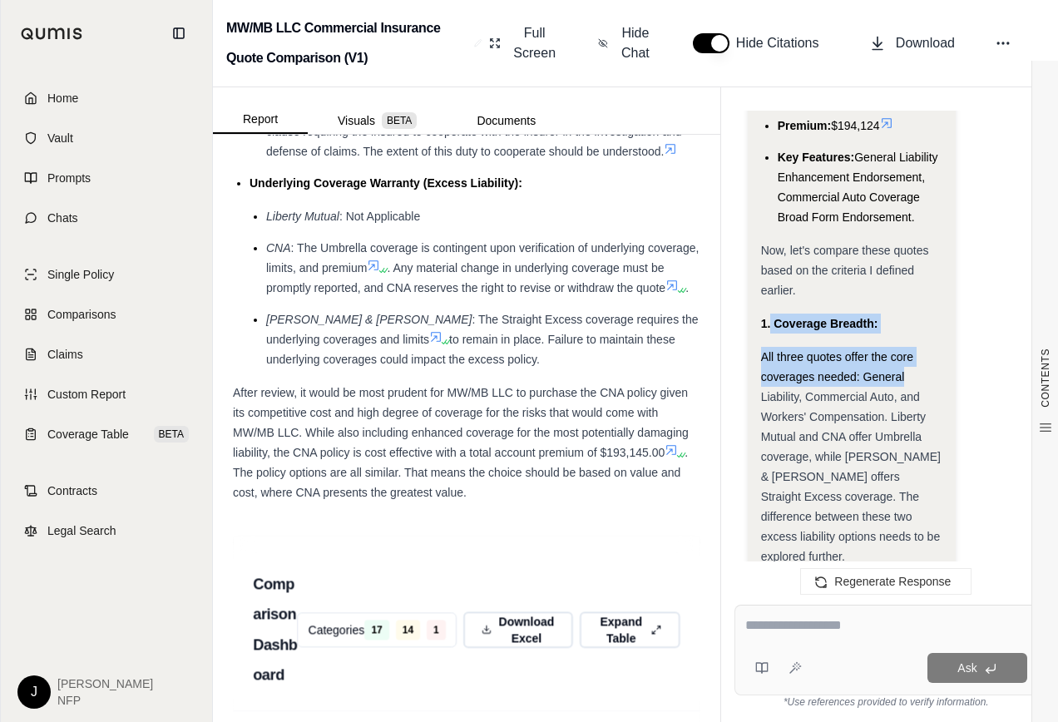
drag, startPoint x: 770, startPoint y: 221, endPoint x: 918, endPoint y: 274, distance: 157.3
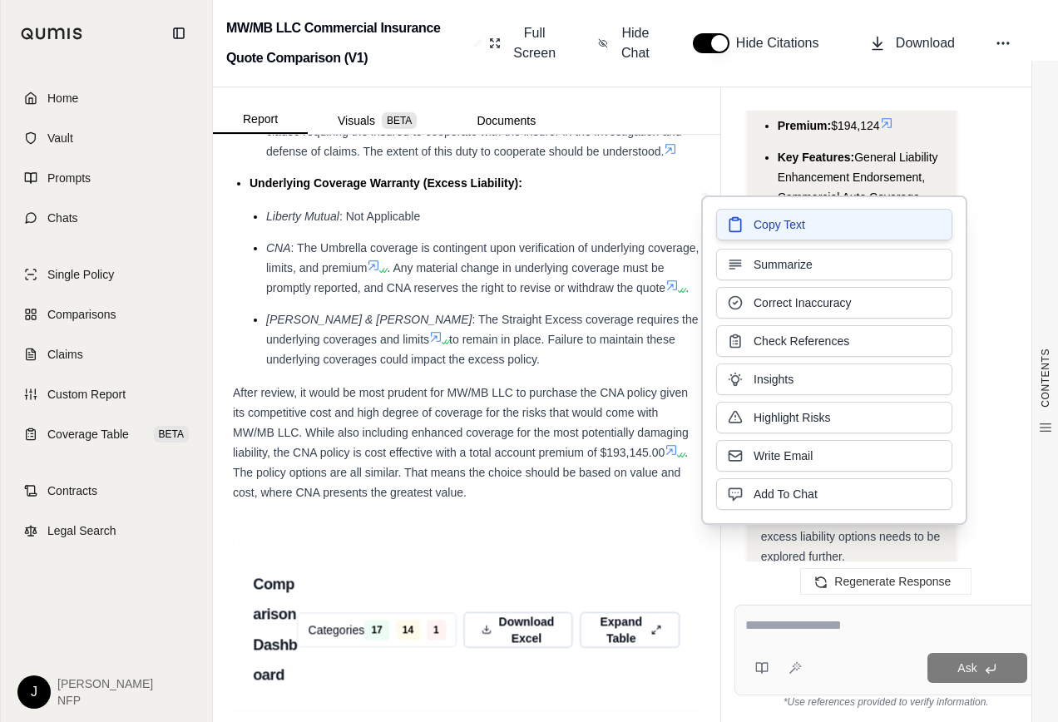
drag, startPoint x: 918, startPoint y: 274, endPoint x: 797, endPoint y: 226, distance: 130.6
click at [797, 226] on span "Copy Text" at bounding box center [779, 224] width 52 height 17
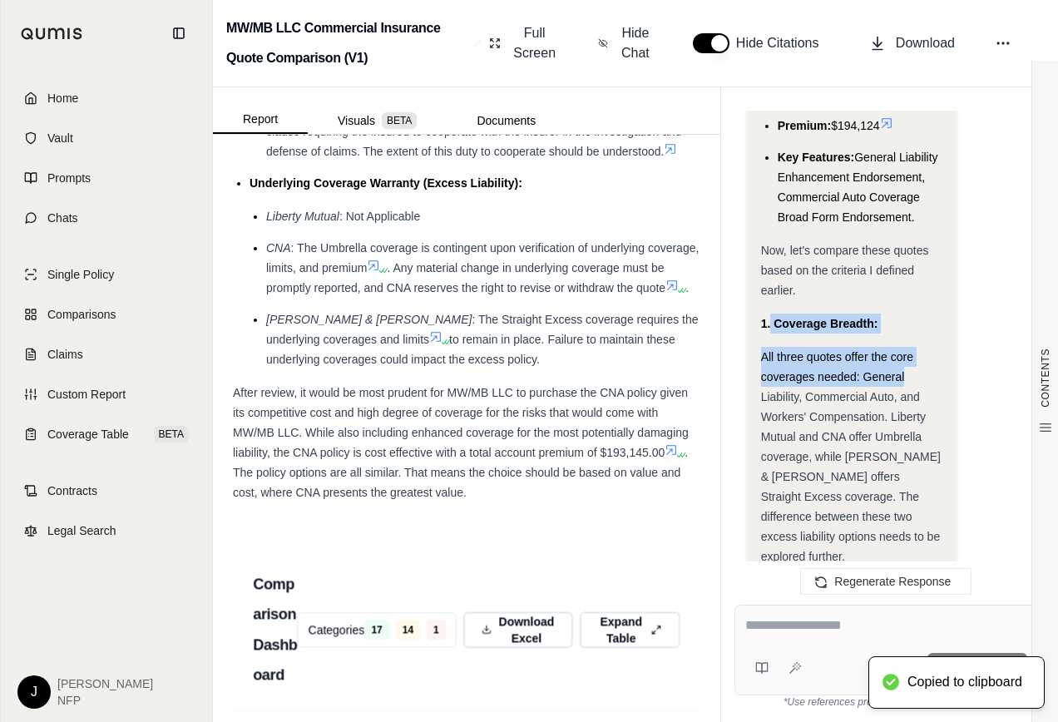
click at [777, 317] on strong "1. Coverage Breadth:" at bounding box center [819, 323] width 117 height 13
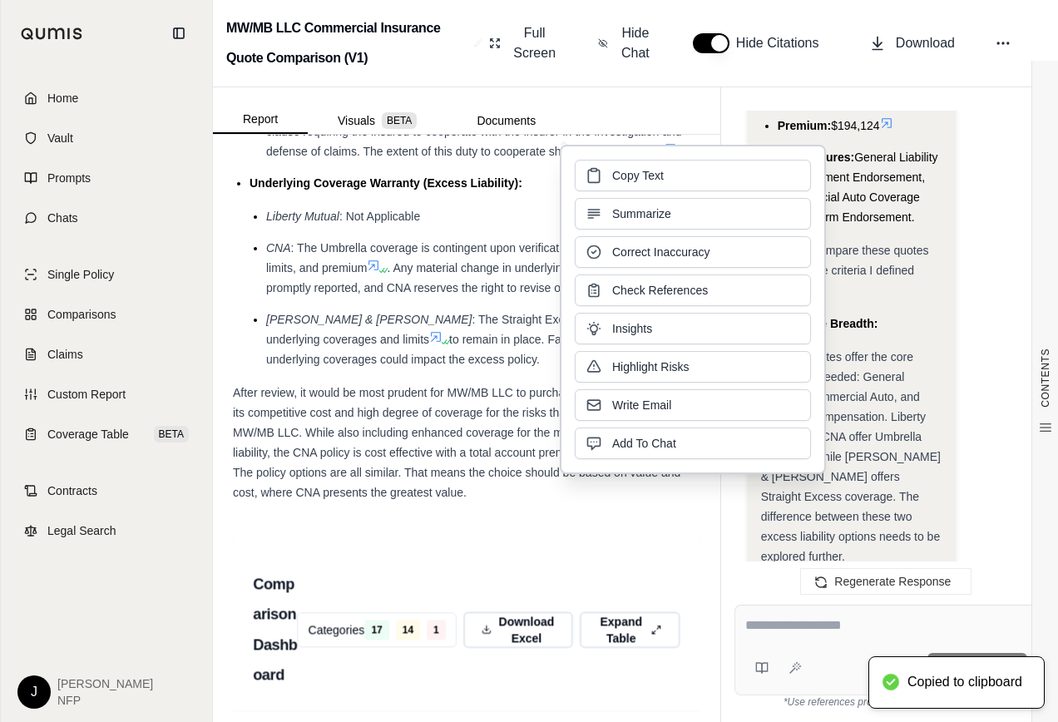
click at [892, 313] on div "1. Coverage Breadth:" at bounding box center [851, 323] width 181 height 20
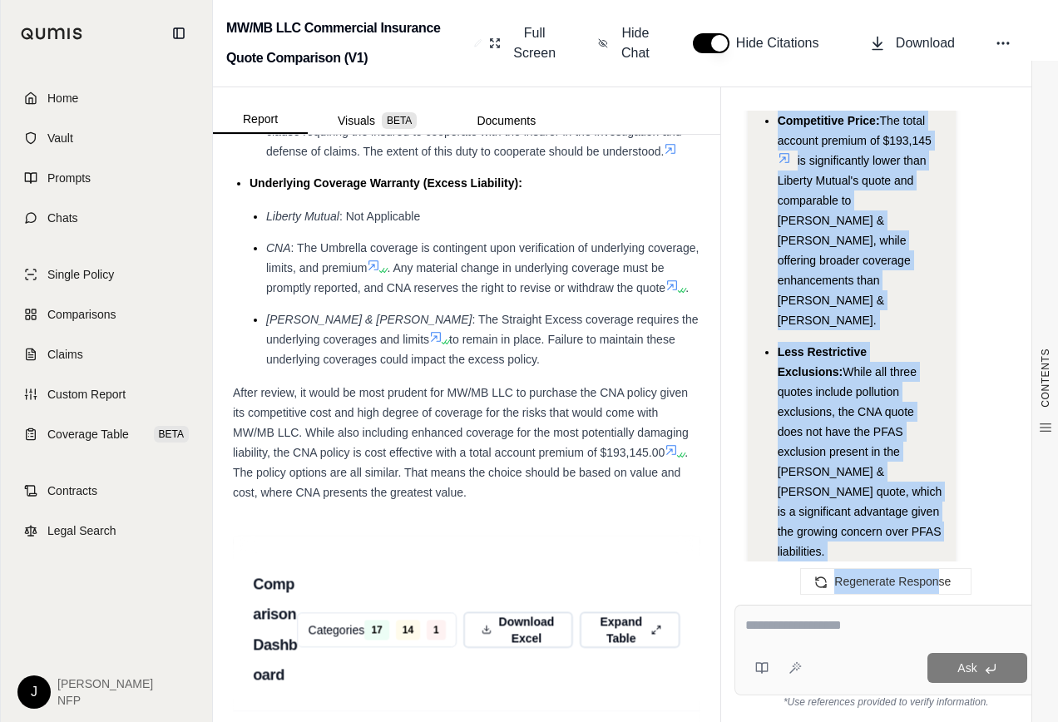
scroll to position [7347, 0]
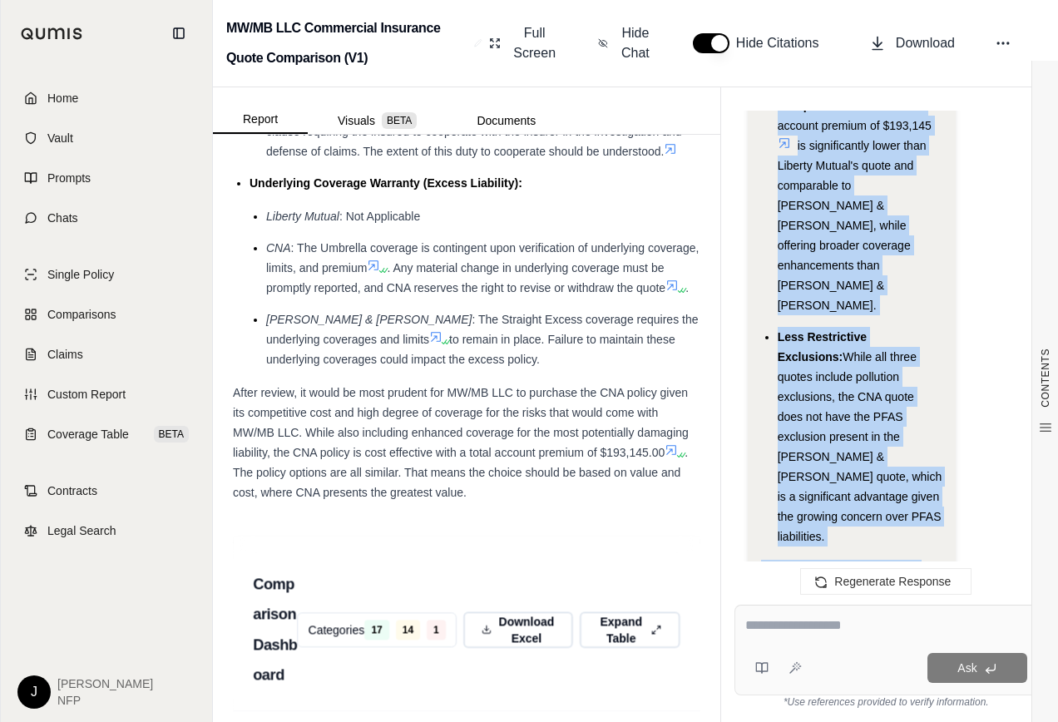
drag, startPoint x: 761, startPoint y: 220, endPoint x: 914, endPoint y: 447, distance: 274.4
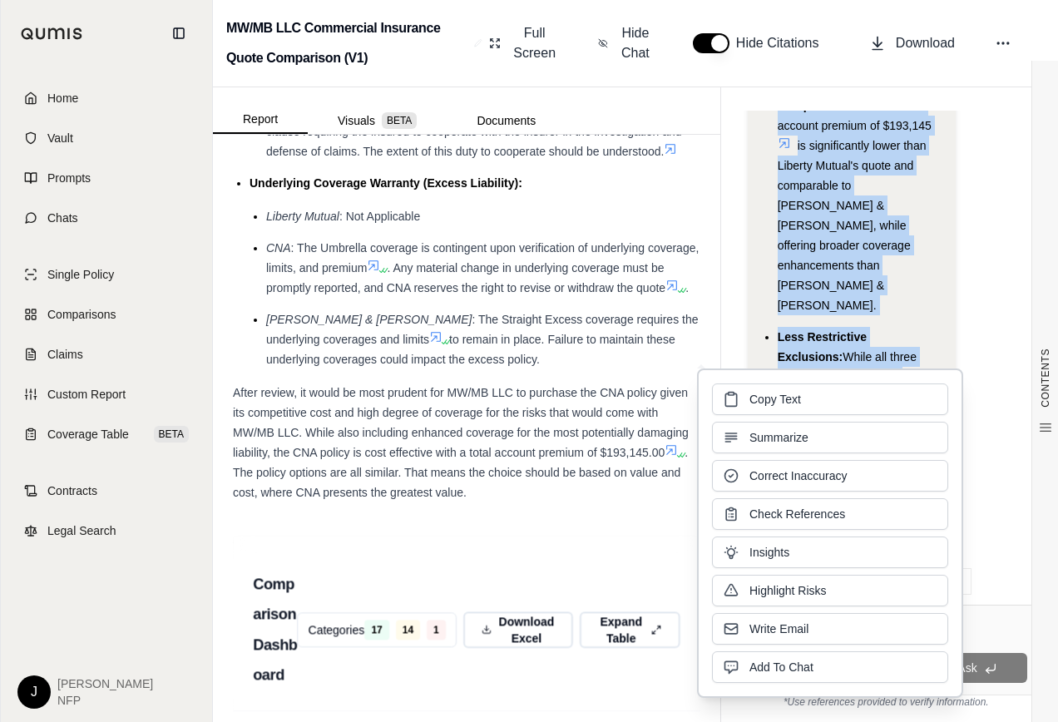
drag, startPoint x: 914, startPoint y: 447, endPoint x: 782, endPoint y: 400, distance: 139.7
click at [782, 400] on span "Copy Text" at bounding box center [775, 399] width 52 height 17
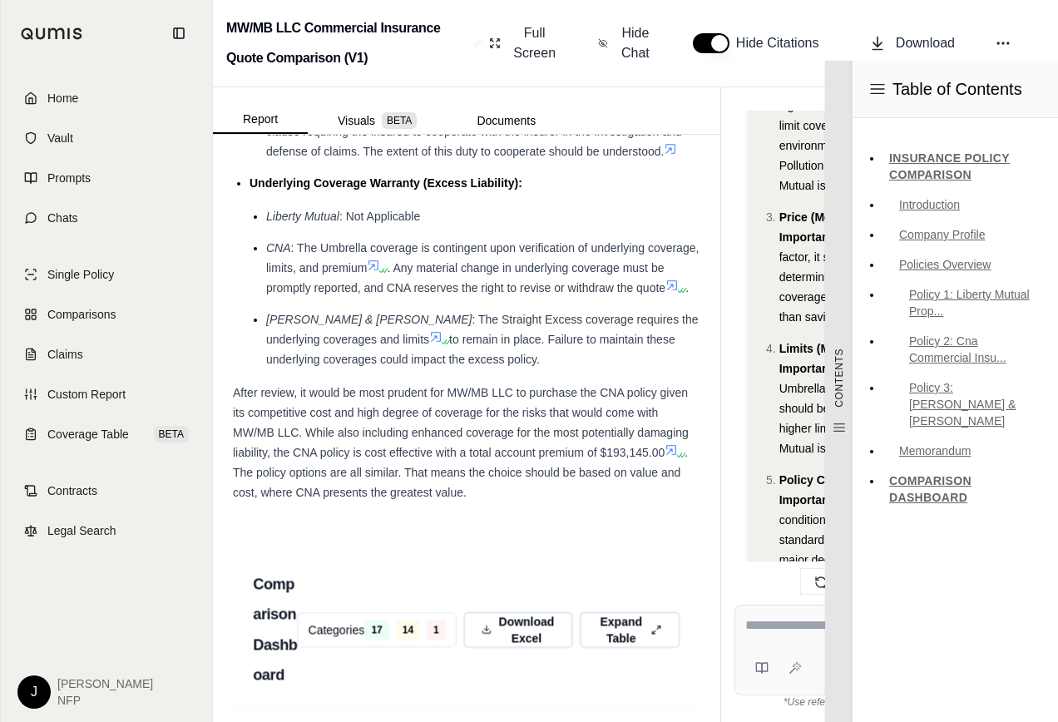
scroll to position [0, 0]
